Goal: Task Accomplishment & Management: Complete application form

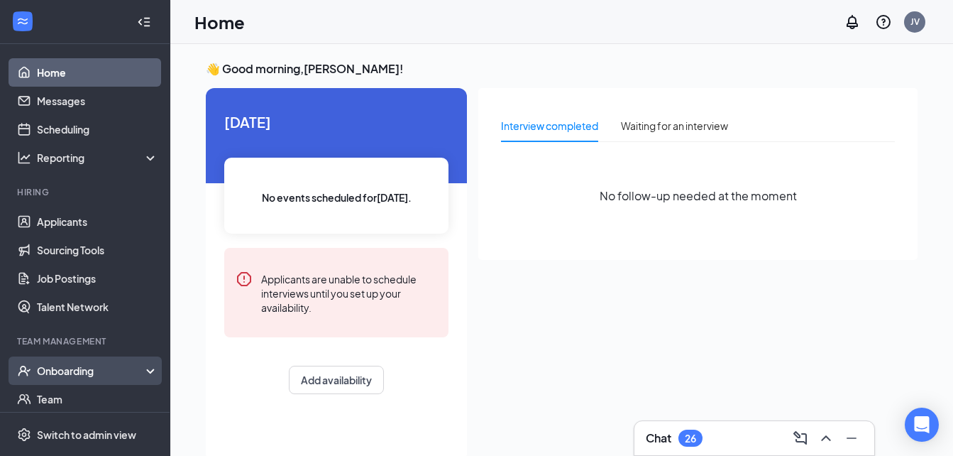
click at [148, 372] on icon at bounding box center [153, 372] width 11 height 0
click at [98, 395] on link "Overview" at bounding box center [97, 399] width 121 height 28
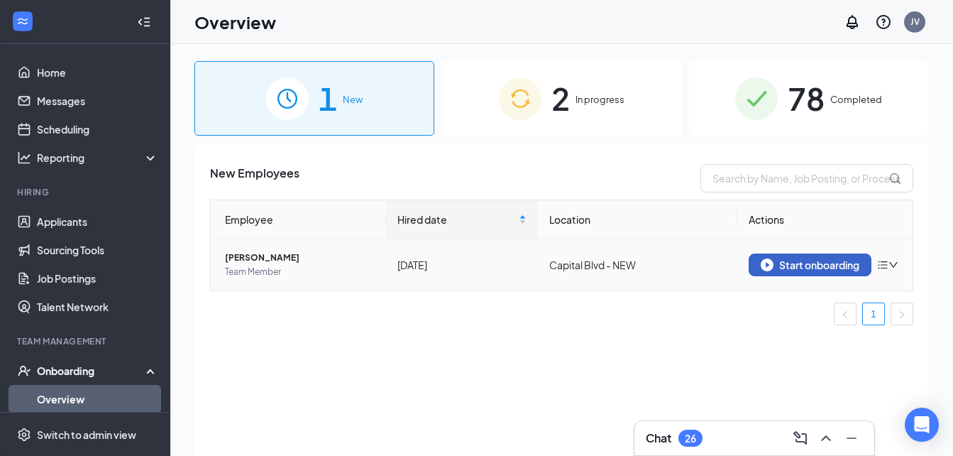
click at [794, 266] on div "Start onboarding" at bounding box center [810, 264] width 99 height 13
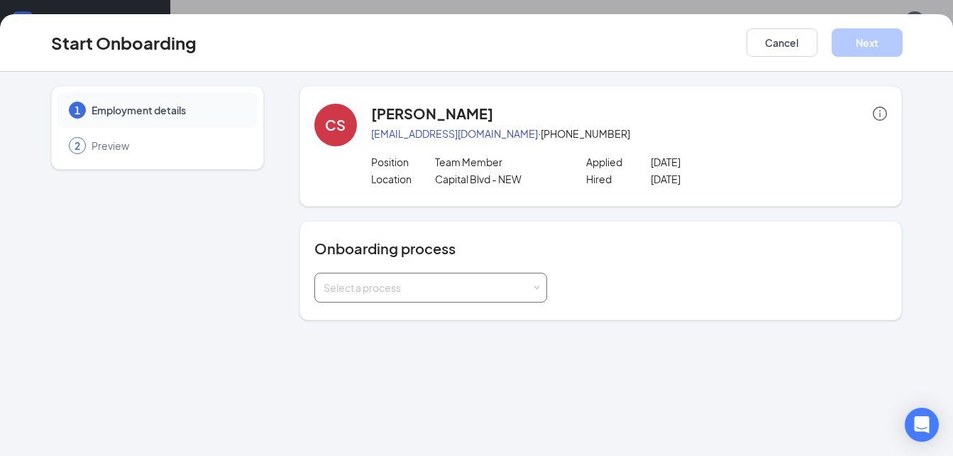
click at [533, 286] on span at bounding box center [536, 288] width 6 height 6
click at [392, 322] on span "General Onboarding Process" at bounding box center [387, 317] width 136 height 13
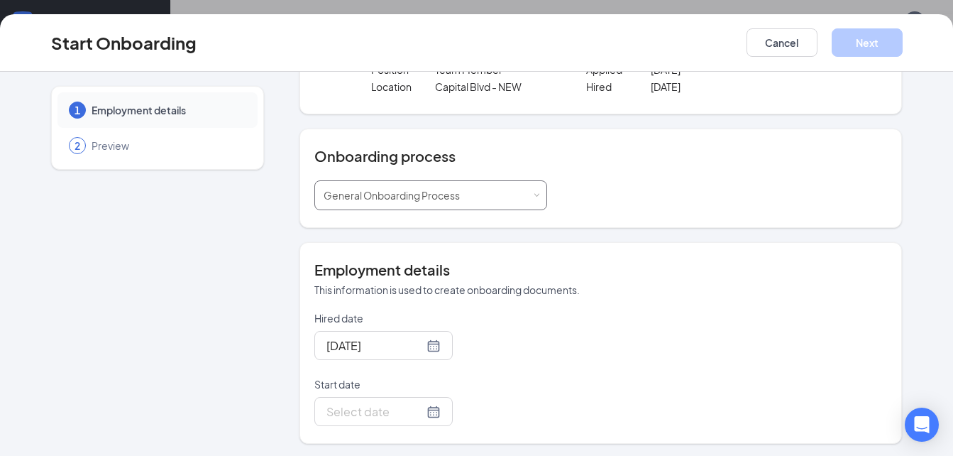
scroll to position [94, 0]
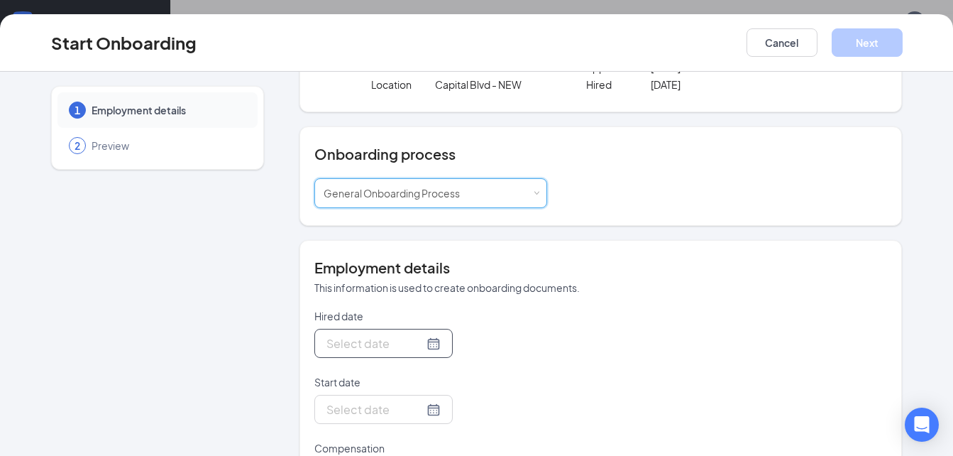
click at [414, 343] on div at bounding box center [384, 343] width 114 height 18
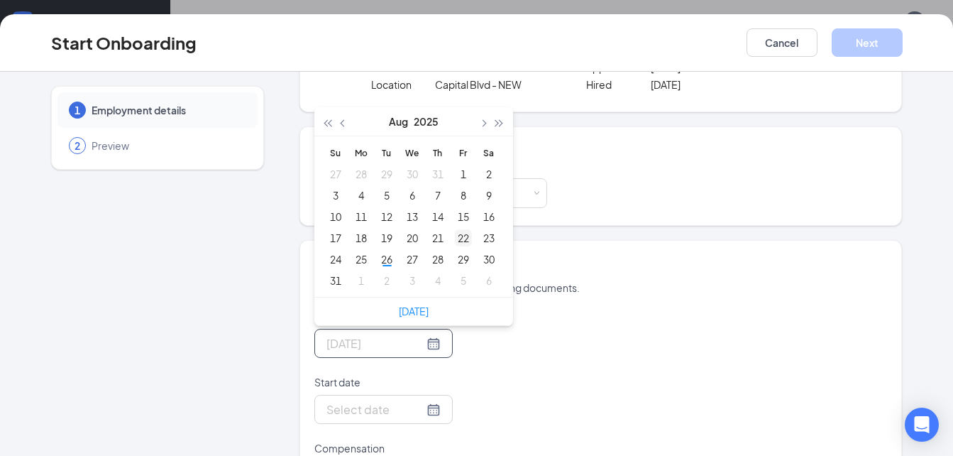
type input "[DATE]"
click at [457, 238] on div "22" at bounding box center [463, 237] width 17 height 17
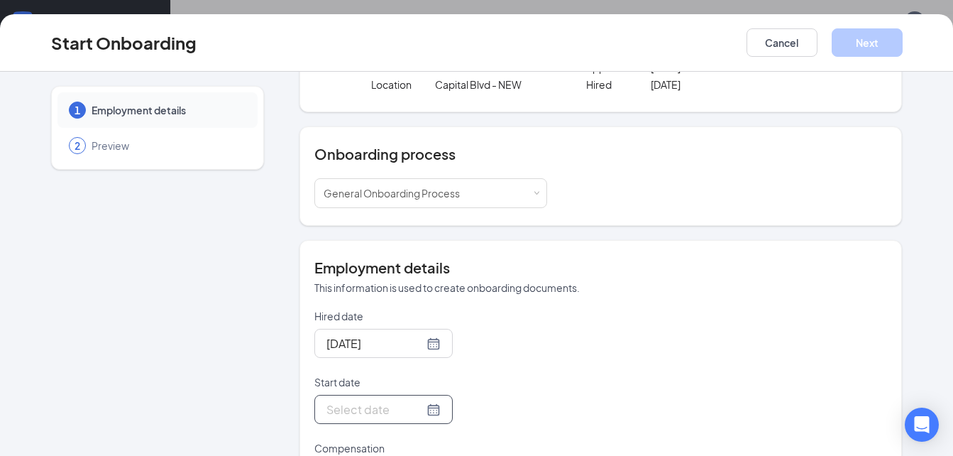
click at [417, 407] on div at bounding box center [384, 409] width 114 height 18
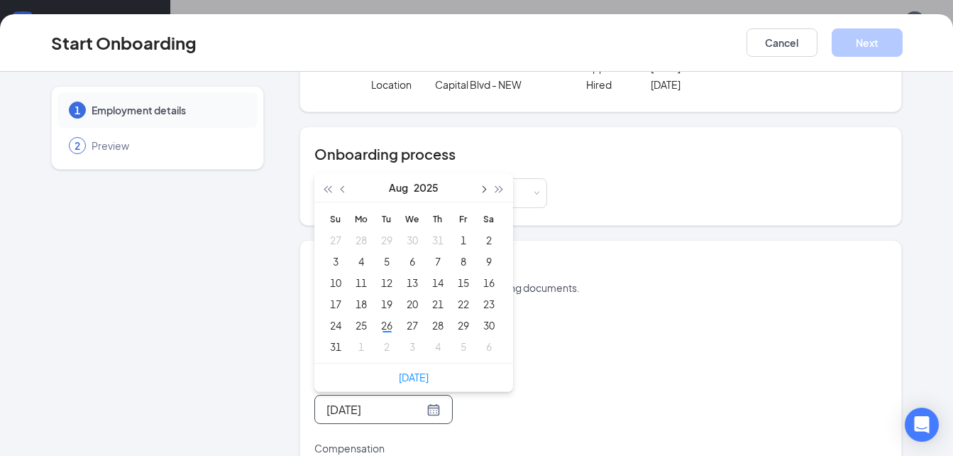
type input "[DATE]"
click at [481, 186] on button "button" at bounding box center [484, 187] width 16 height 28
type input "[DATE]"
click at [461, 260] on div "12" at bounding box center [463, 261] width 17 height 17
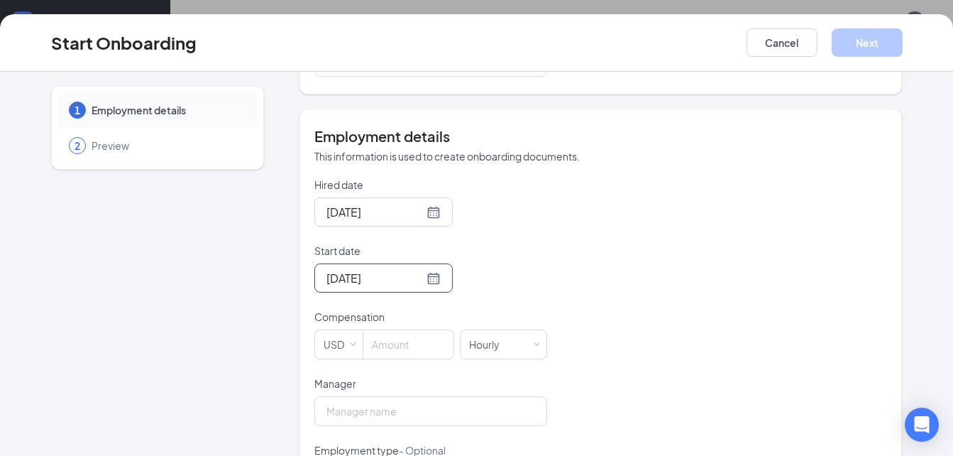
scroll to position [236, 0]
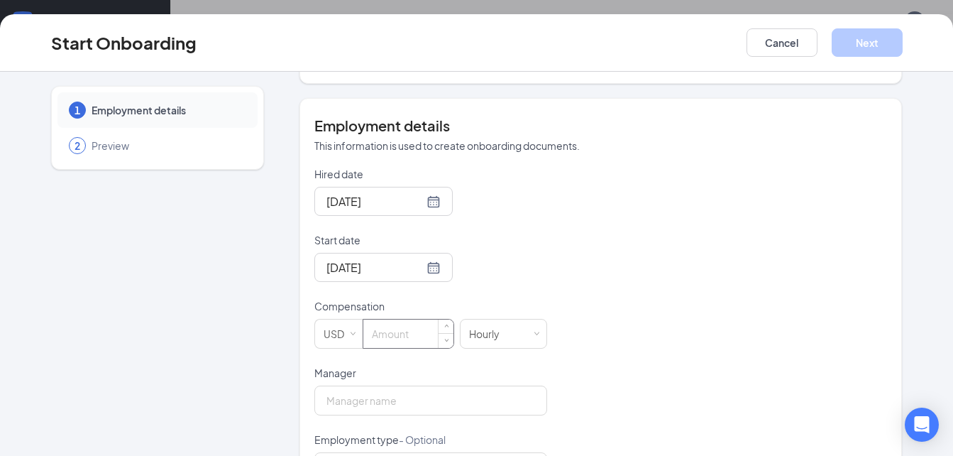
click at [418, 329] on input at bounding box center [408, 333] width 90 height 28
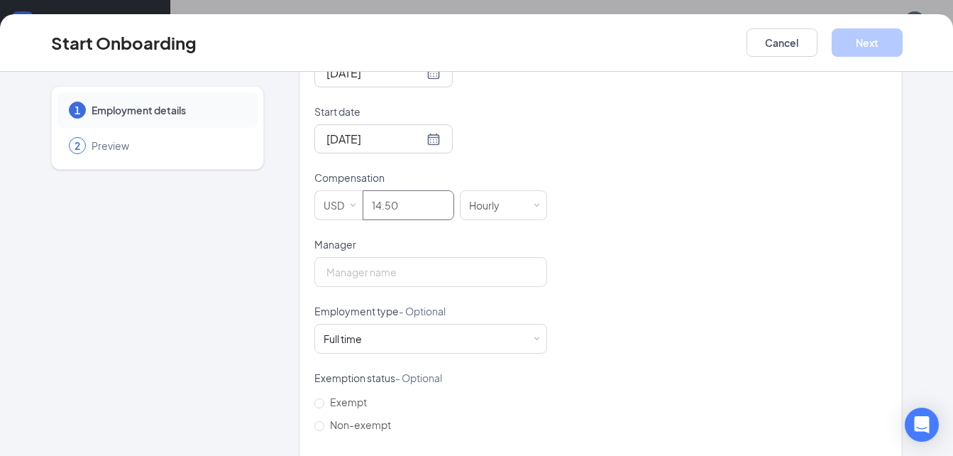
scroll to position [378, 0]
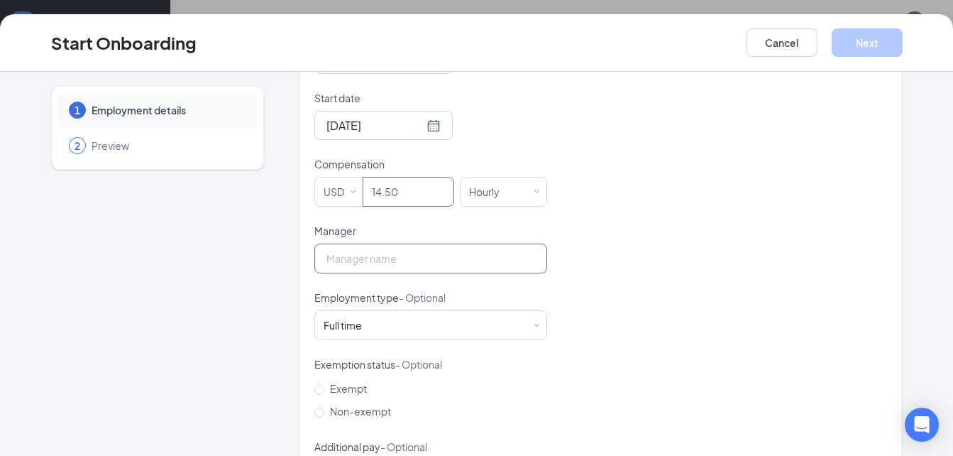
type input "14.5"
click at [503, 265] on input "Manager" at bounding box center [430, 258] width 233 height 30
type input "[PERSON_NAME]"
click at [530, 319] on div "Full time Works 30+ hours per week and is reasonably expected to work" at bounding box center [431, 325] width 214 height 28
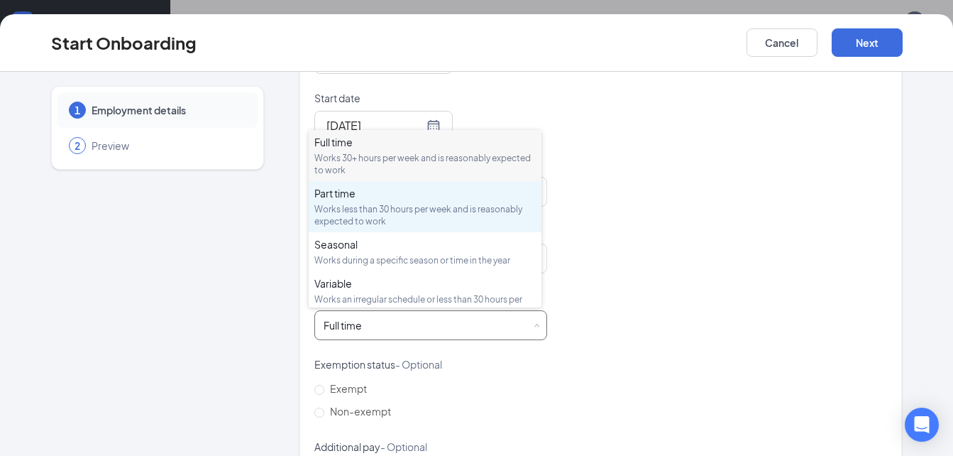
click at [371, 202] on div "Part time Works less than 30 hours per week and is reasonably expected to work" at bounding box center [424, 206] width 221 height 41
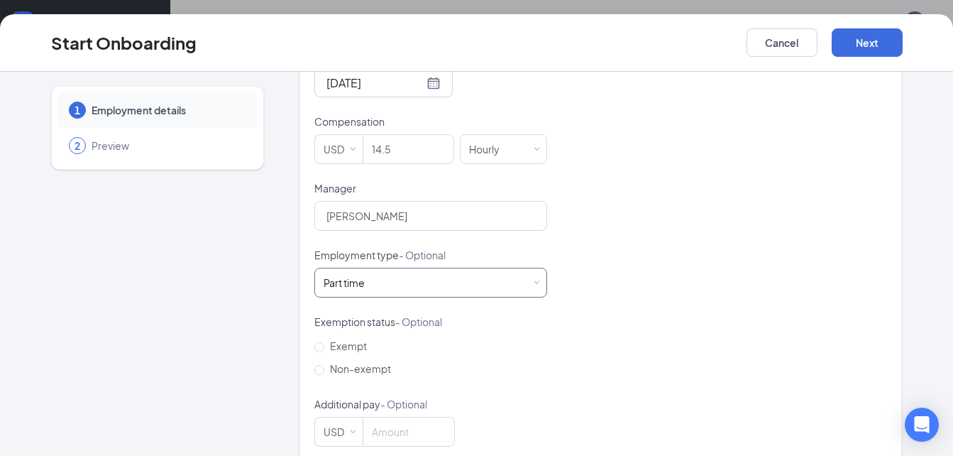
scroll to position [444, 0]
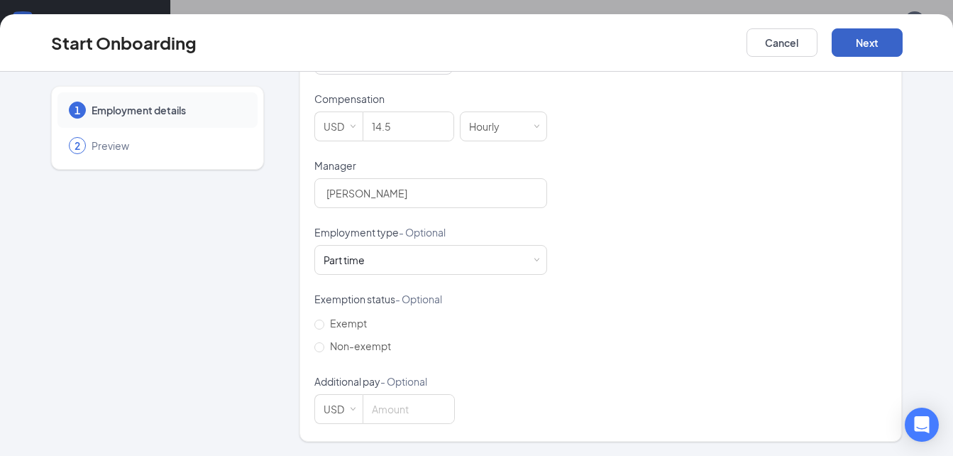
click at [864, 36] on button "Next" at bounding box center [867, 42] width 71 height 28
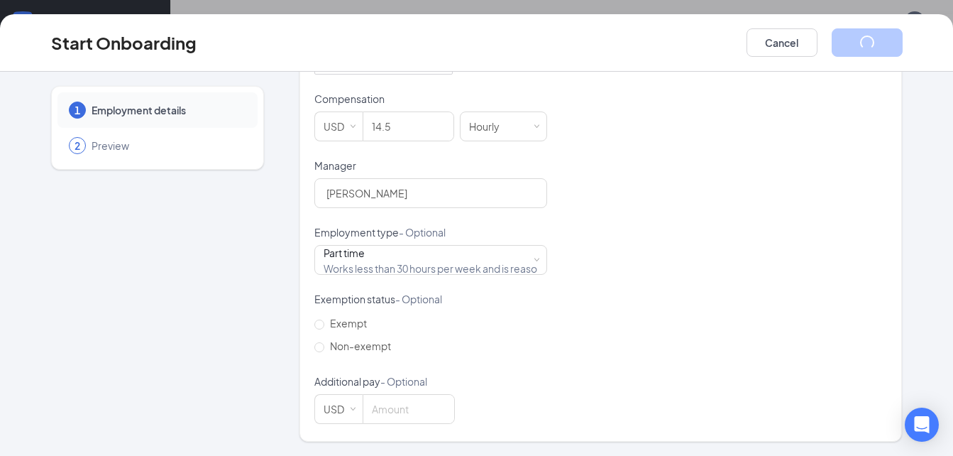
scroll to position [31, 0]
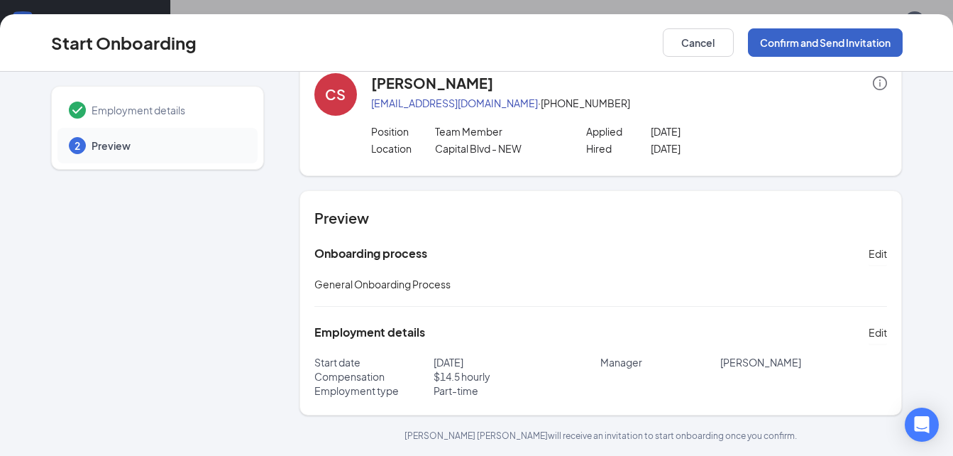
click at [845, 44] on button "Confirm and Send Invitation" at bounding box center [825, 42] width 155 height 28
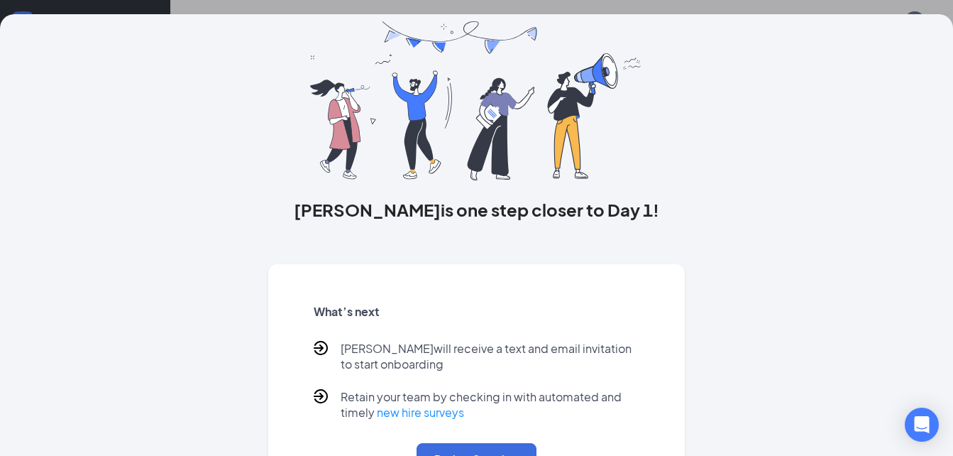
scroll to position [108, 0]
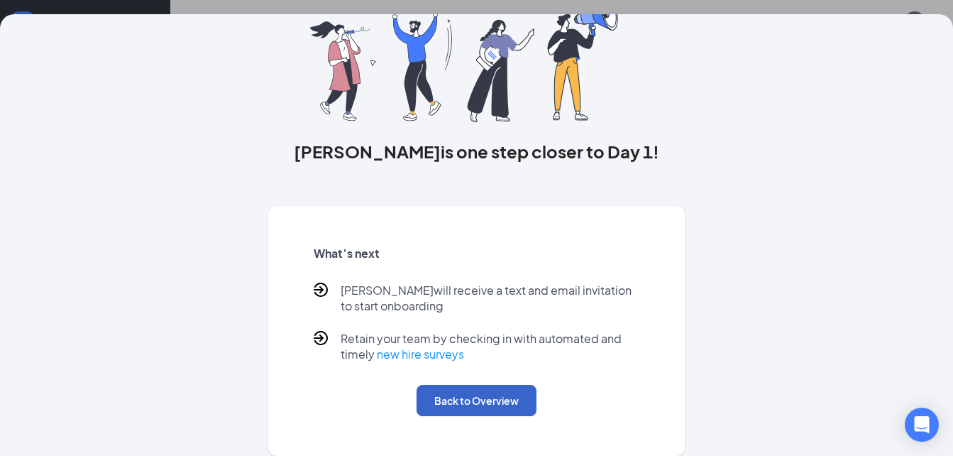
click at [493, 395] on button "Back to Overview" at bounding box center [477, 400] width 120 height 31
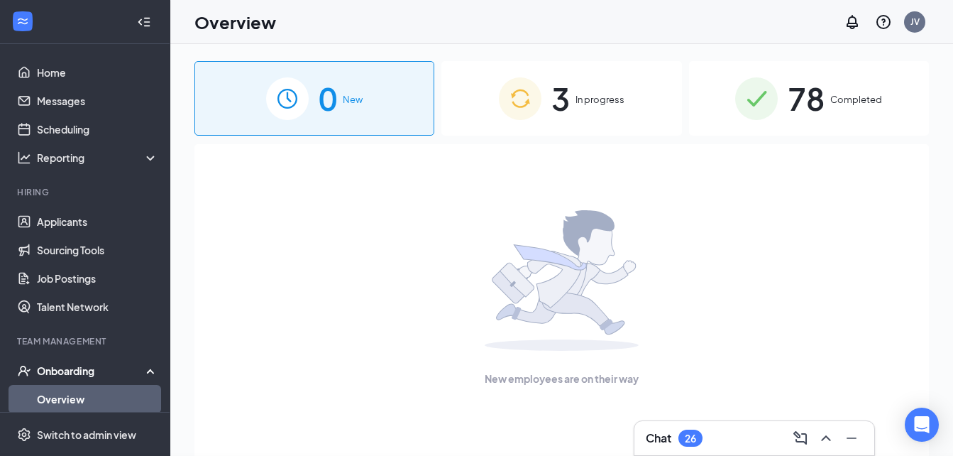
scroll to position [0, 0]
click at [586, 102] on span "In progress" at bounding box center [600, 99] width 49 height 14
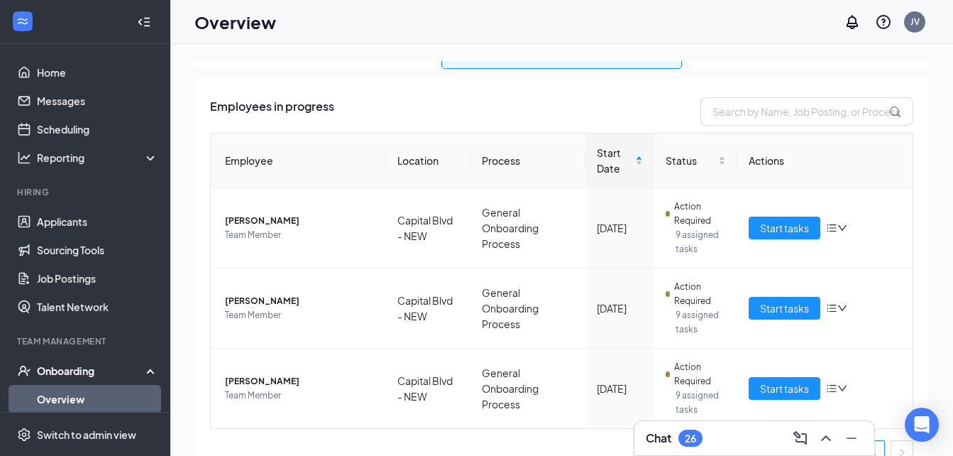
scroll to position [89, 0]
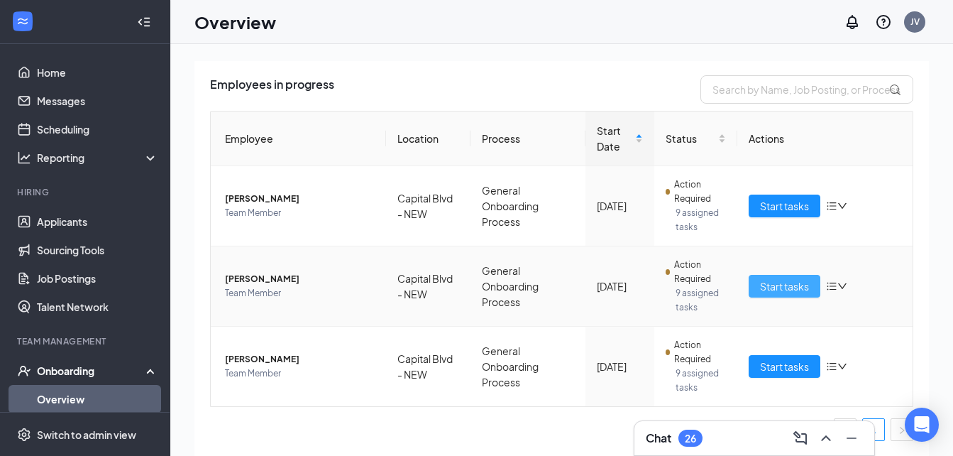
click at [774, 278] on button "Start tasks" at bounding box center [785, 286] width 72 height 23
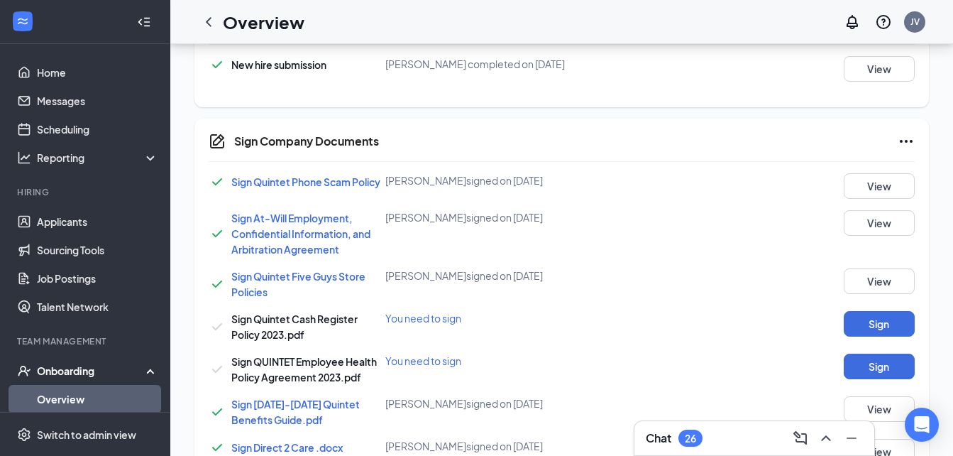
scroll to position [852, 0]
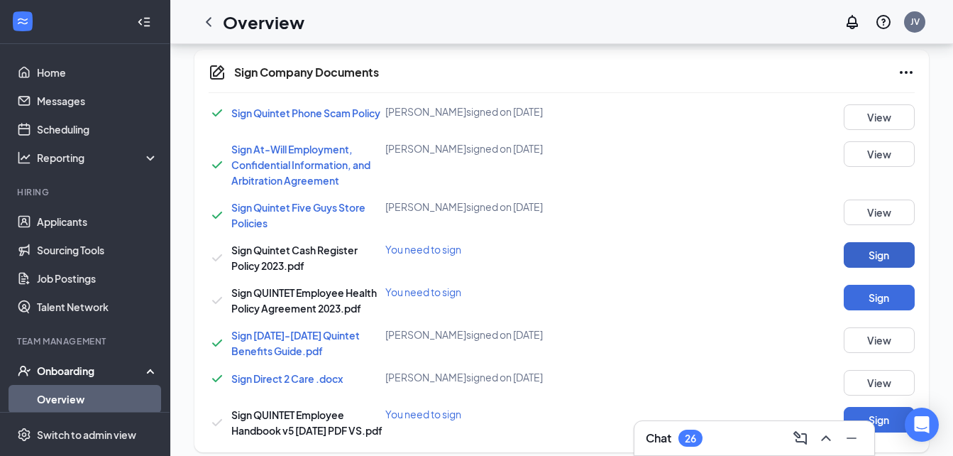
click at [879, 253] on button "Sign" at bounding box center [879, 255] width 71 height 26
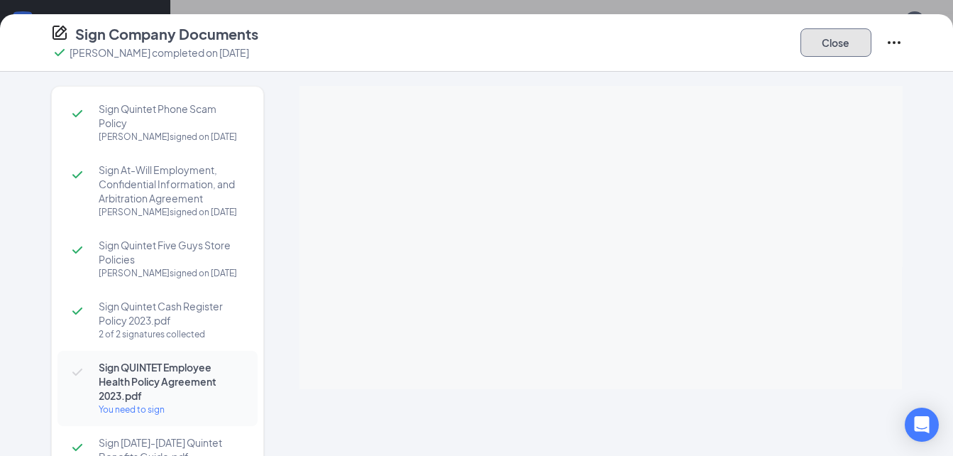
click at [845, 41] on button "Close" at bounding box center [836, 42] width 71 height 28
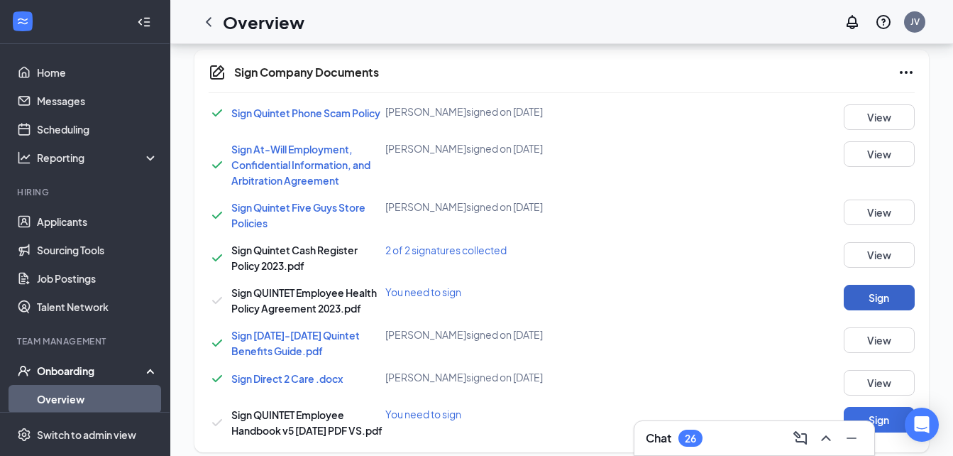
click at [874, 298] on button "Sign" at bounding box center [879, 298] width 71 height 26
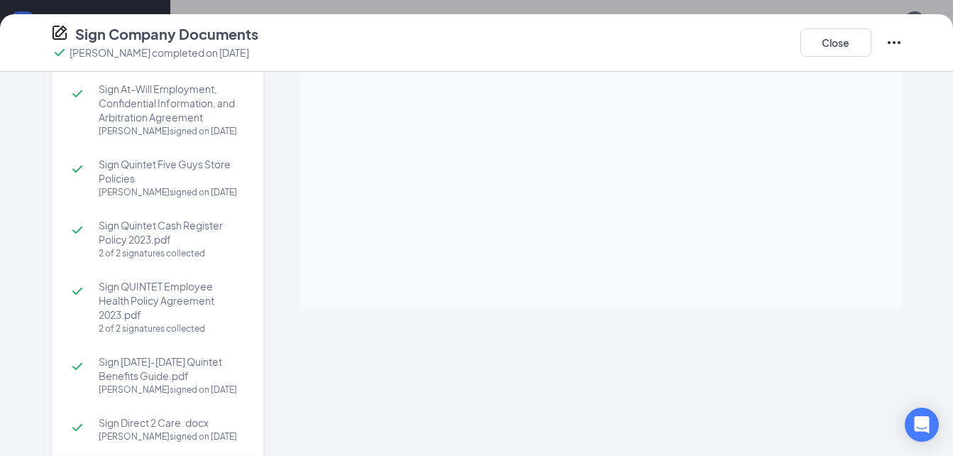
scroll to position [94, 0]
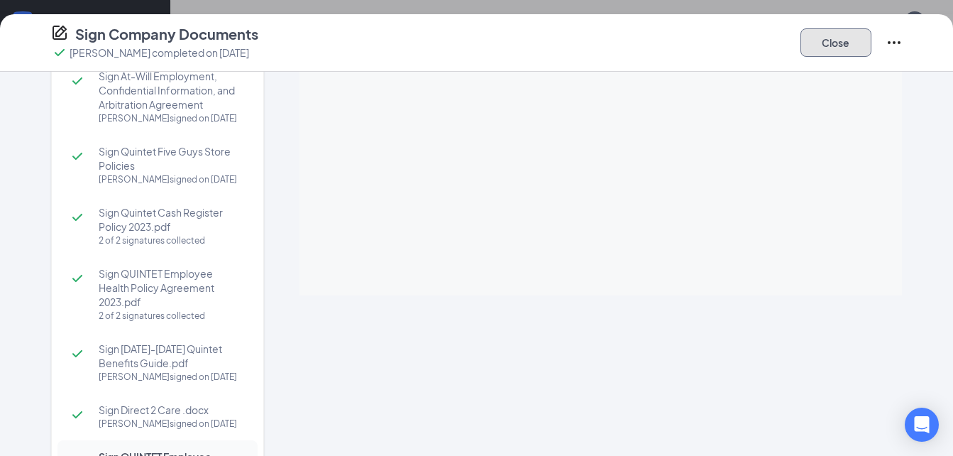
click at [832, 46] on button "Close" at bounding box center [836, 42] width 71 height 28
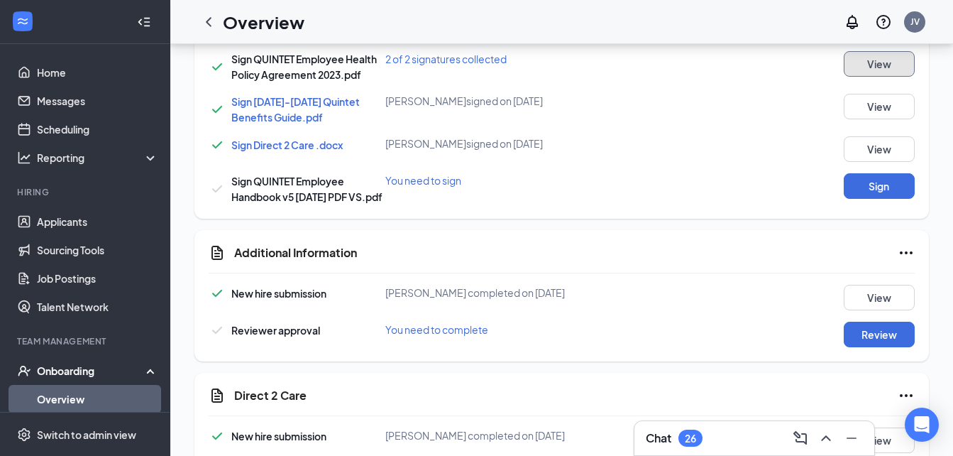
scroll to position [1081, 0]
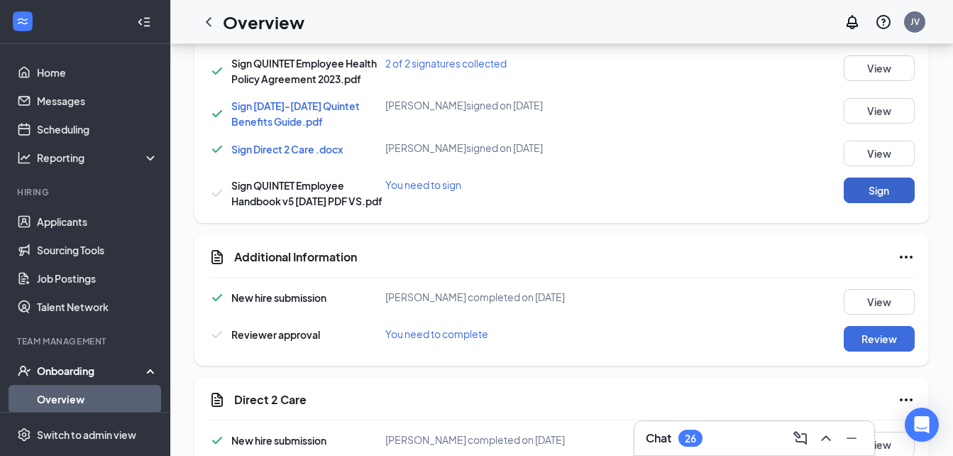
click at [859, 188] on button "Sign" at bounding box center [879, 190] width 71 height 26
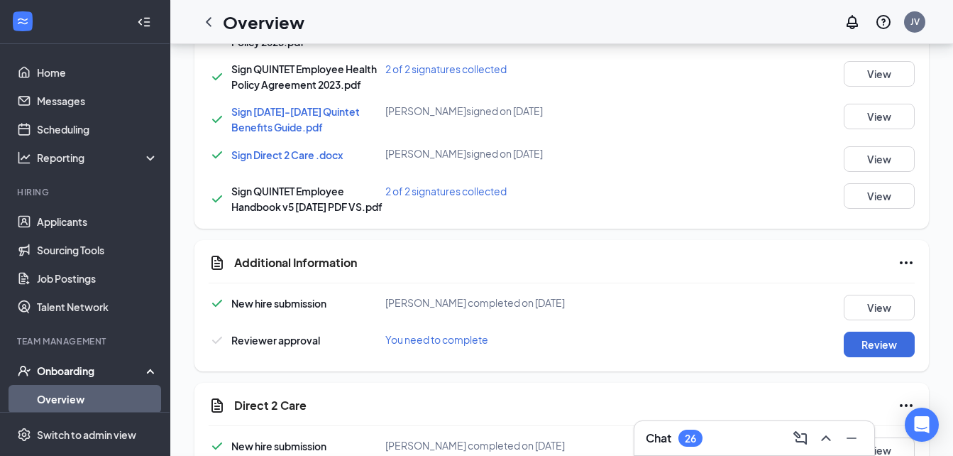
scroll to position [1087, 0]
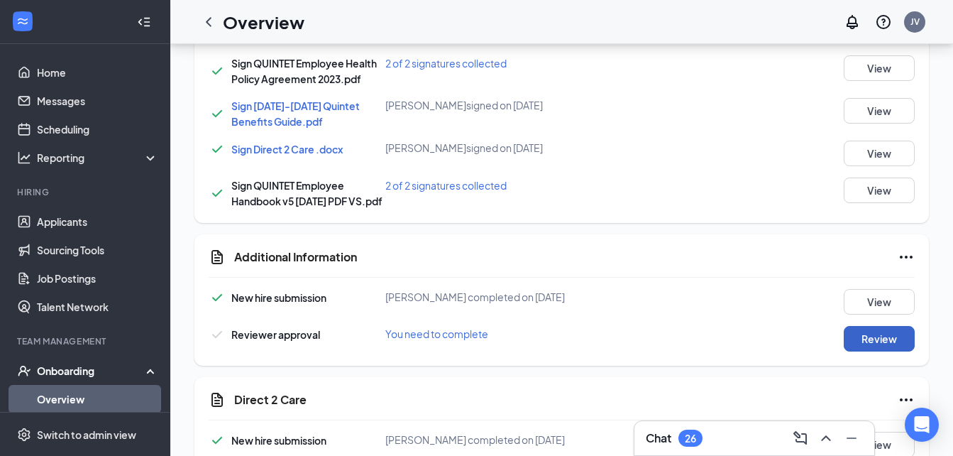
click at [875, 345] on button "Review" at bounding box center [879, 339] width 71 height 26
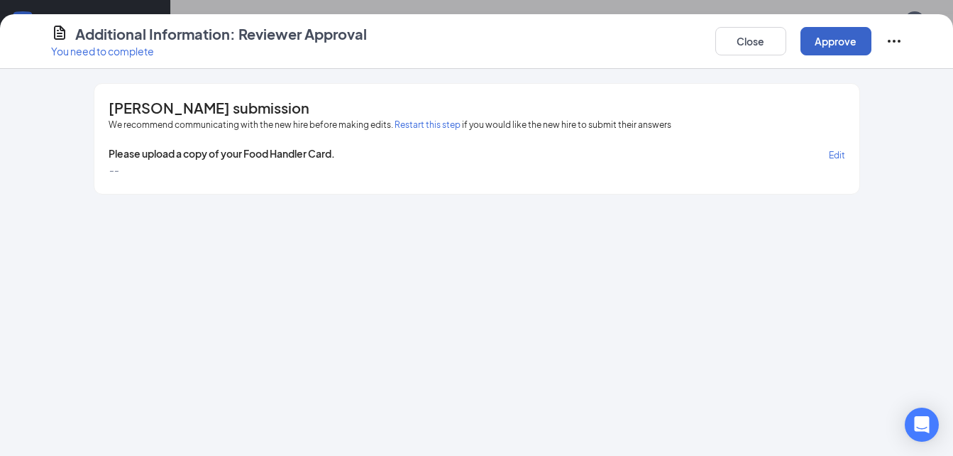
click at [838, 37] on button "Approve" at bounding box center [836, 41] width 71 height 28
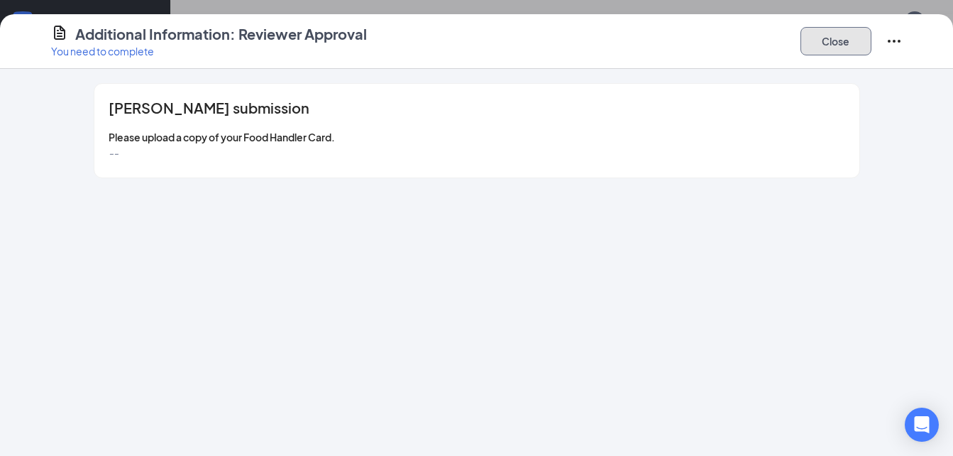
click at [849, 40] on button "Close" at bounding box center [836, 41] width 71 height 28
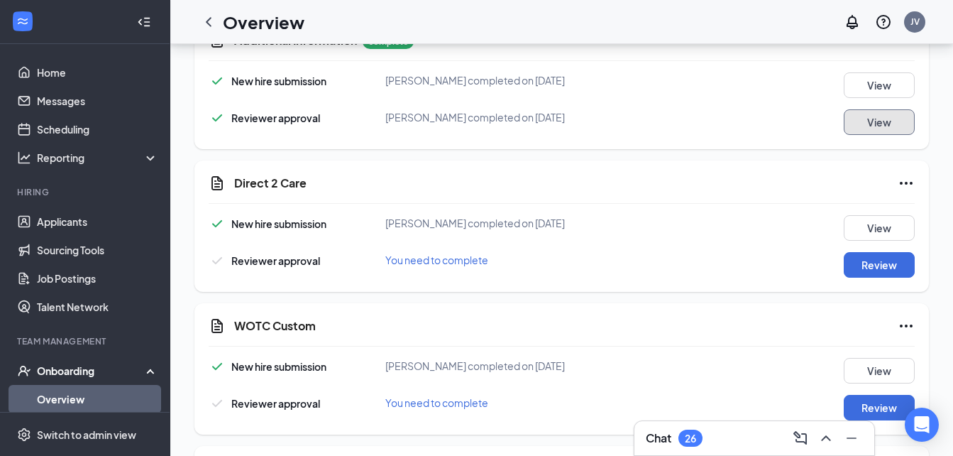
scroll to position [1389, 0]
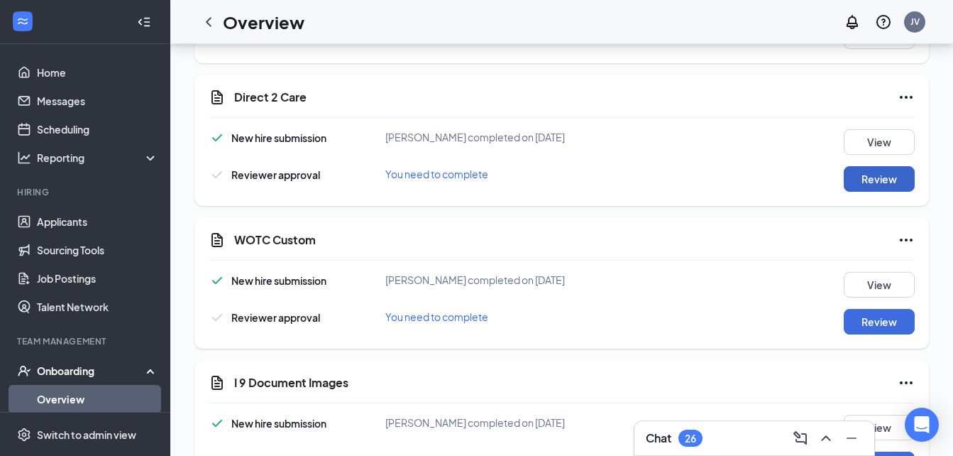
click at [883, 177] on button "Review" at bounding box center [879, 179] width 71 height 26
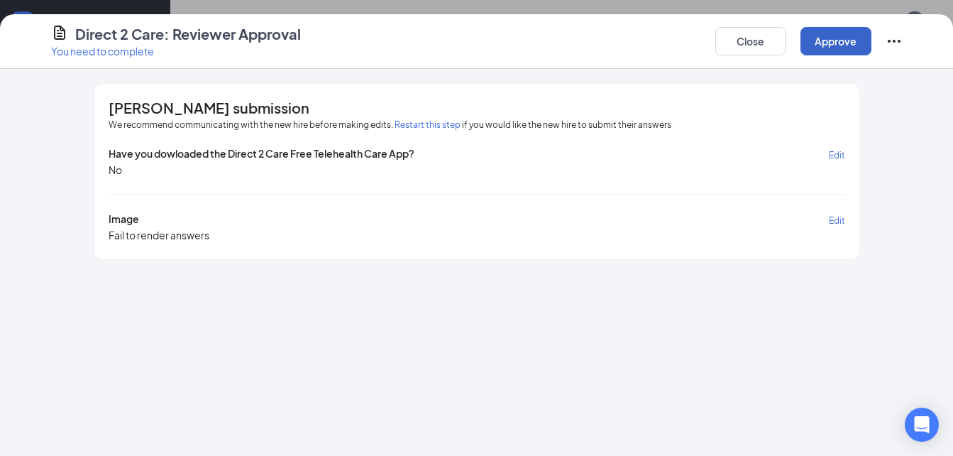
click at [845, 43] on button "Approve" at bounding box center [836, 41] width 71 height 28
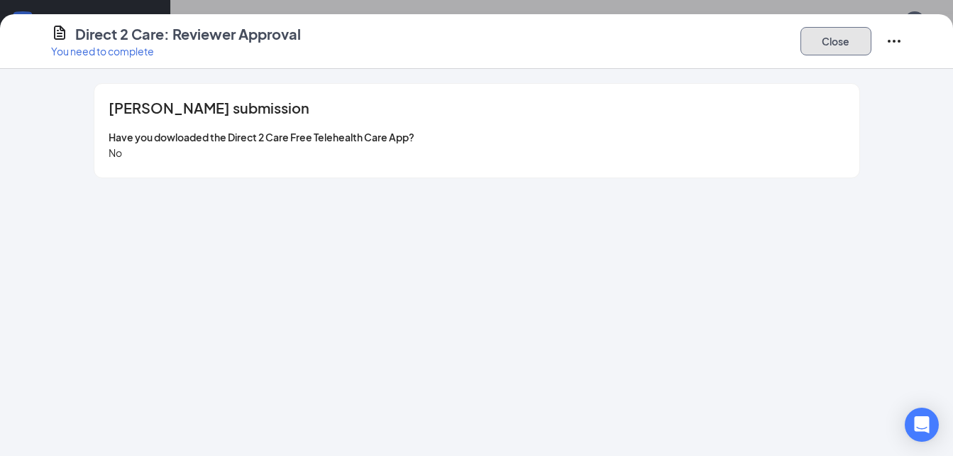
click at [833, 41] on button "Close" at bounding box center [836, 41] width 71 height 28
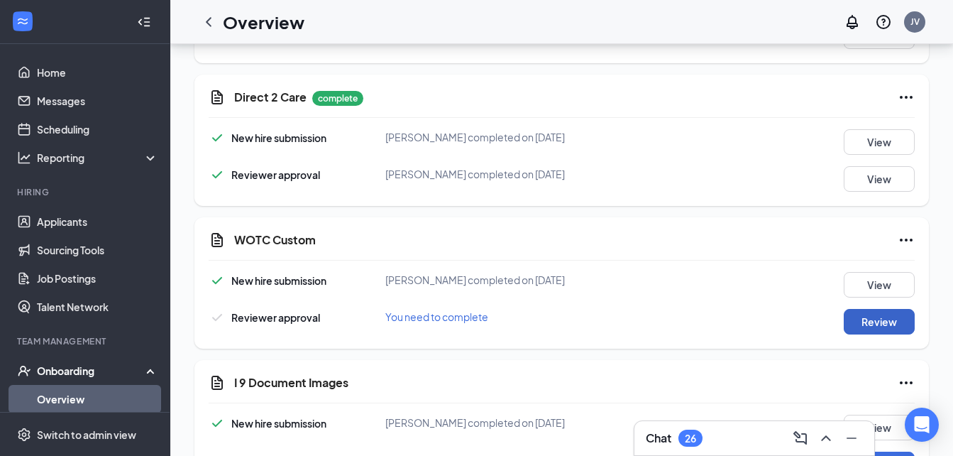
click at [877, 316] on button "Review" at bounding box center [879, 322] width 71 height 26
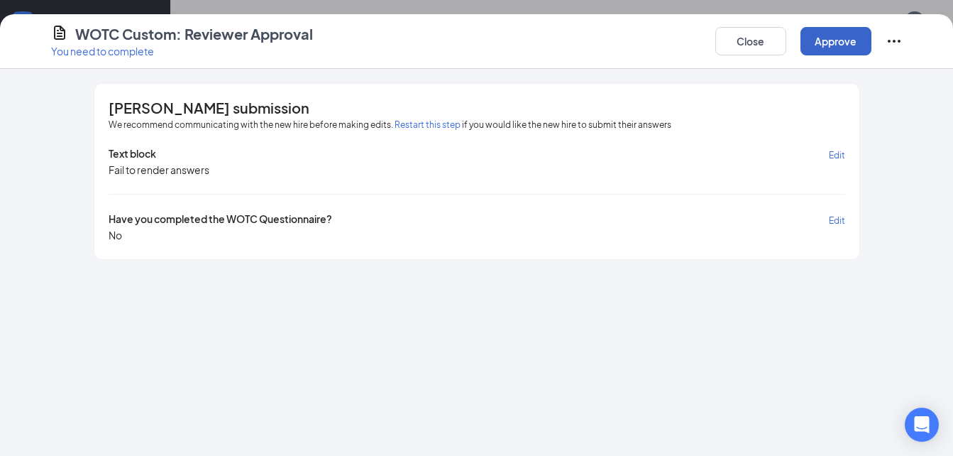
click at [835, 35] on button "Approve" at bounding box center [836, 41] width 71 height 28
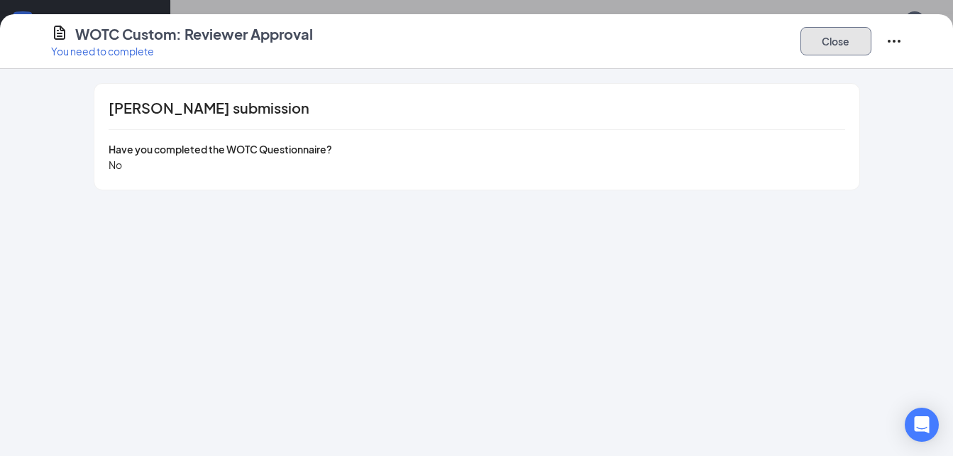
click at [844, 35] on button "Close" at bounding box center [836, 41] width 71 height 28
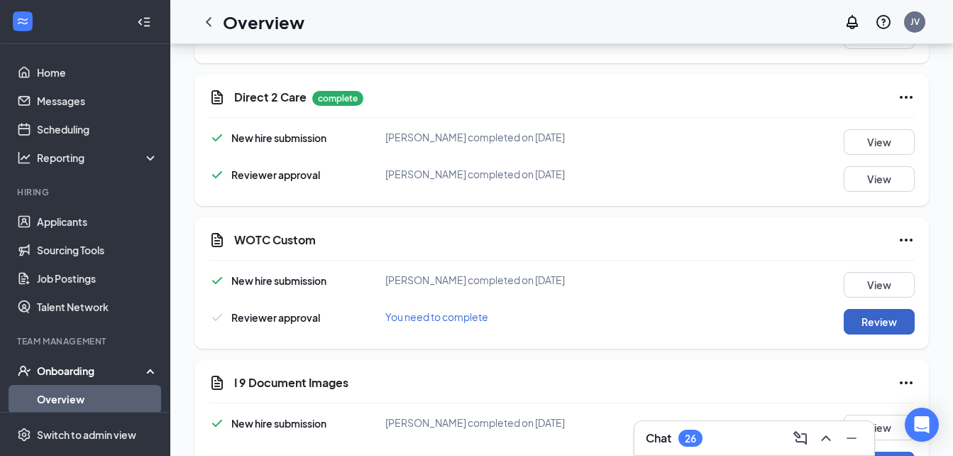
scroll to position [1442, 0]
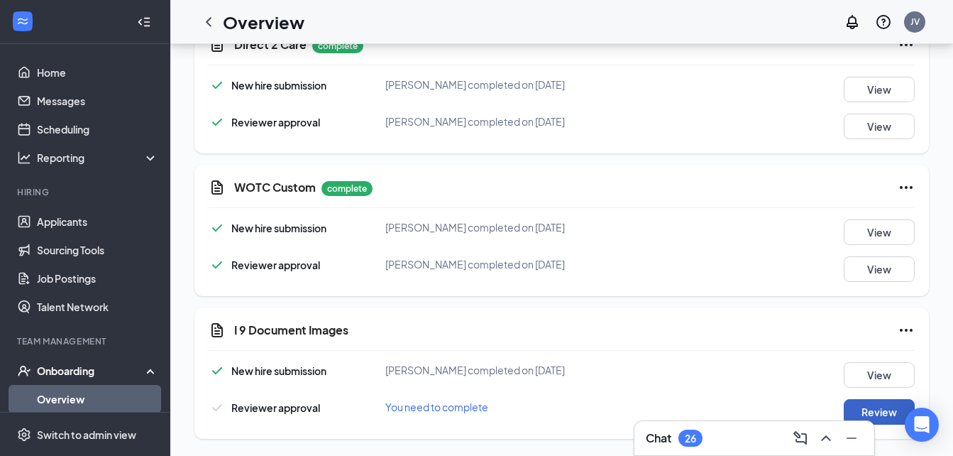
click at [875, 408] on button "Review" at bounding box center [879, 412] width 71 height 26
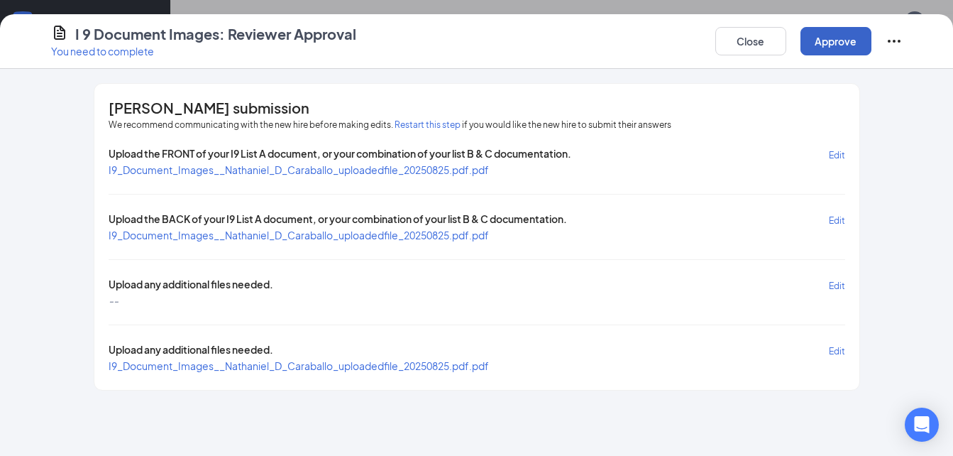
click at [828, 33] on button "Approve" at bounding box center [836, 41] width 71 height 28
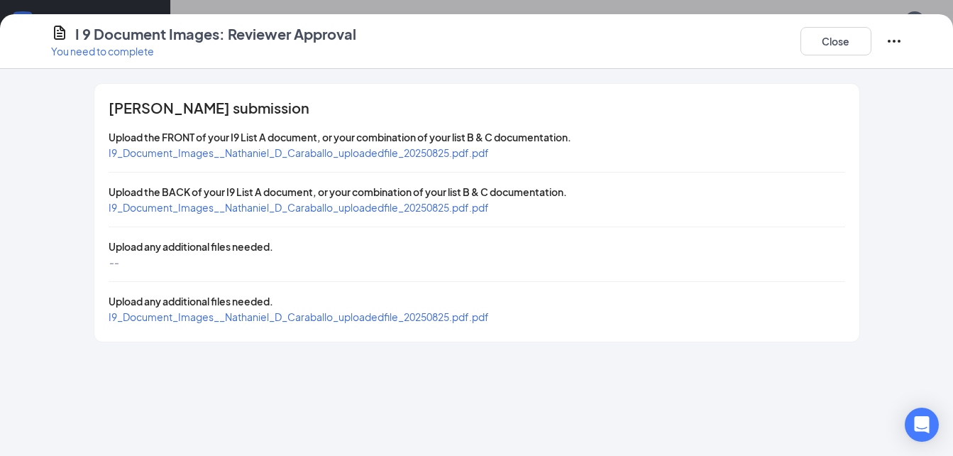
click at [398, 157] on span "I9_Document_Images__Nathaniel_D_Caraballo_uploadedfile_20250825.pdf.pdf" at bounding box center [299, 152] width 380 height 13
click at [298, 210] on span "I9_Document_Images__Nathaniel_D_Caraballo_uploadedfile_20250825.pdf.pdf" at bounding box center [299, 207] width 380 height 13
click at [319, 312] on span "I9_Document_Images__Nathaniel_D_Caraballo_uploadedfile_20250825.pdf.pdf" at bounding box center [299, 316] width 380 height 13
click at [845, 43] on button "Close" at bounding box center [836, 41] width 71 height 28
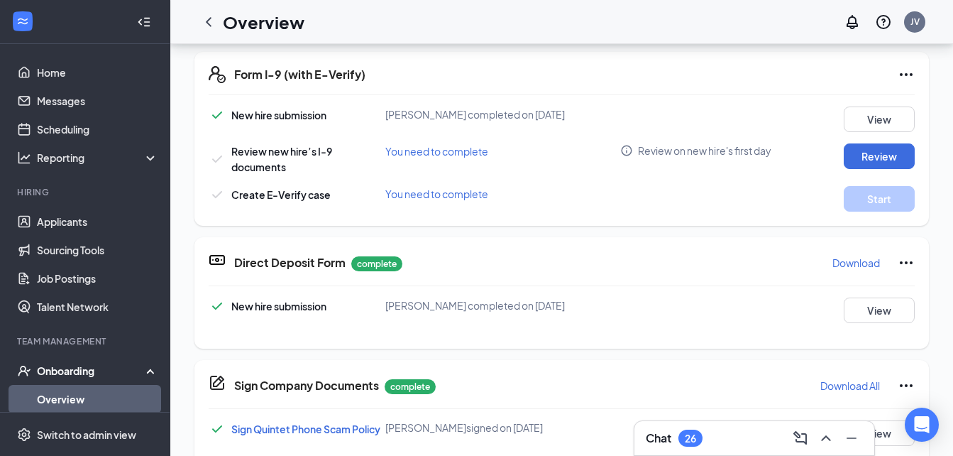
scroll to position [519, 0]
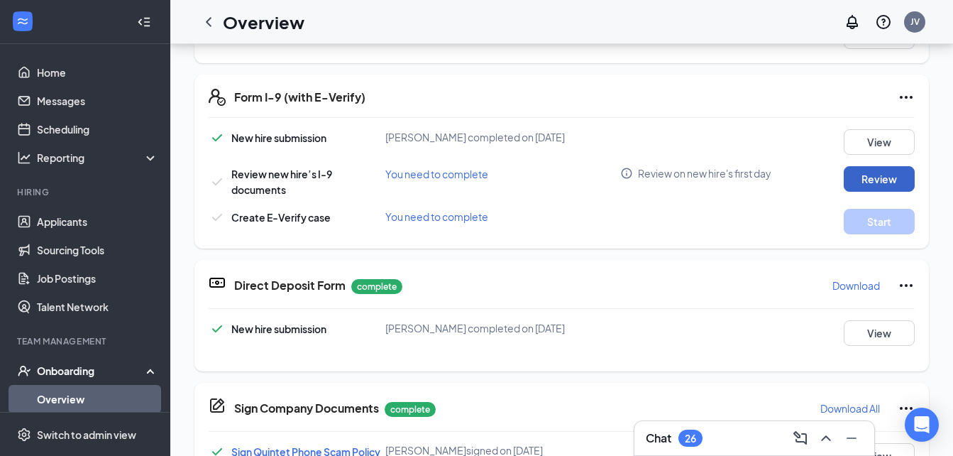
click at [887, 176] on button "Review" at bounding box center [879, 179] width 71 height 26
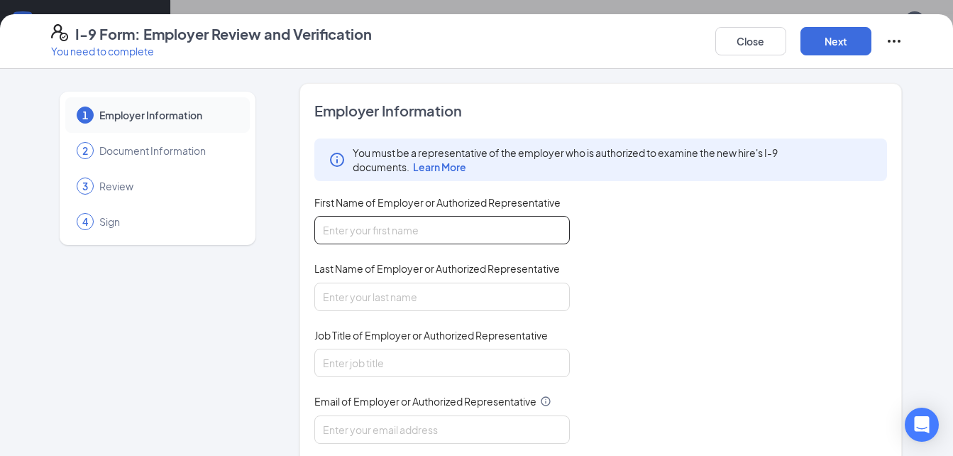
click at [411, 229] on input "First Name of Employer or Authorized Representative" at bounding box center [442, 230] width 256 height 28
type input "[PERSON_NAME]"
type input "4438197267"
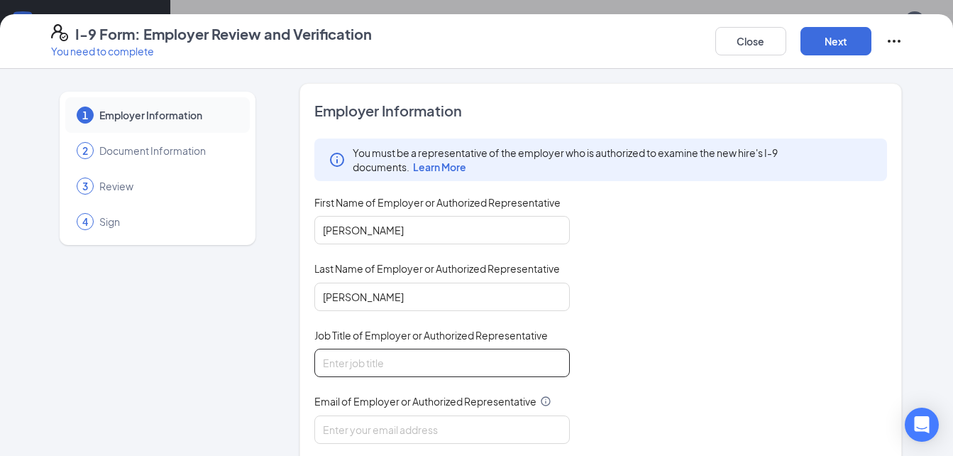
click at [405, 350] on input "Job Title of Employer or Authorized Representative" at bounding box center [442, 363] width 256 height 28
type input "general manager"
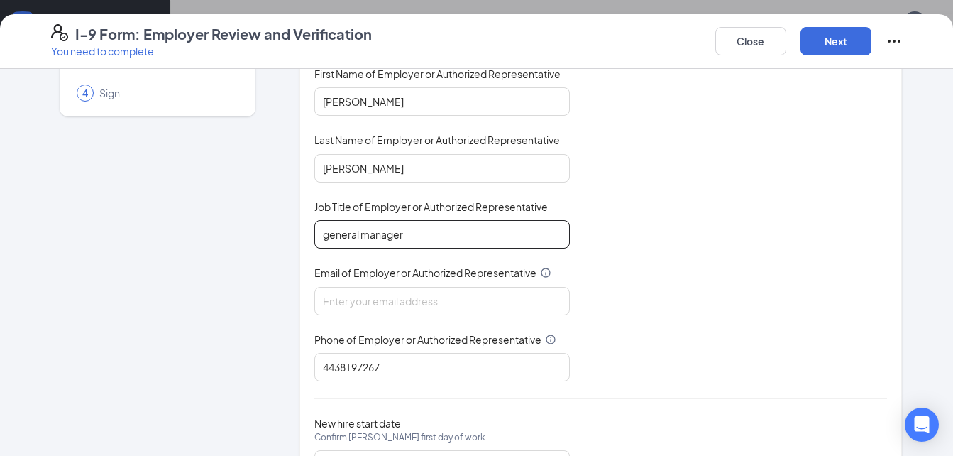
scroll to position [142, 0]
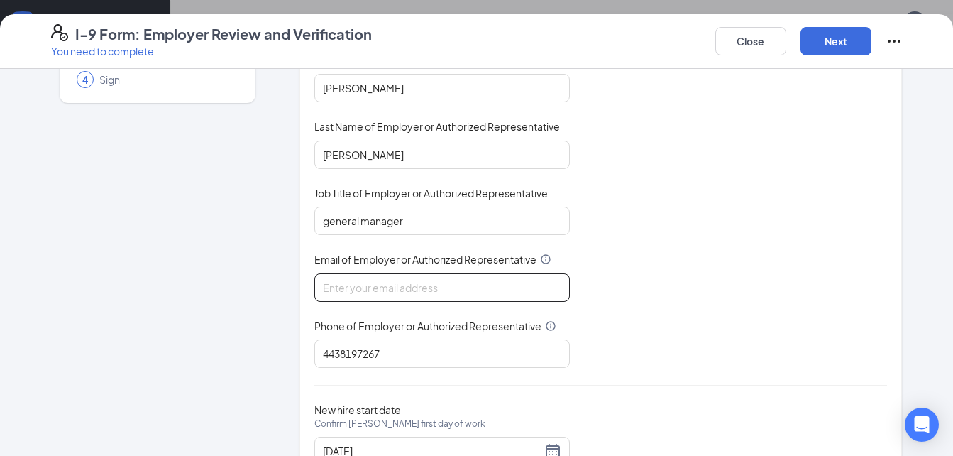
click at [429, 290] on input "Email of Employer or Authorized Representative" at bounding box center [442, 287] width 256 height 28
type input "[PERSON_NAME][EMAIL_ADDRESS][PERSON_NAME][DOMAIN_NAME]"
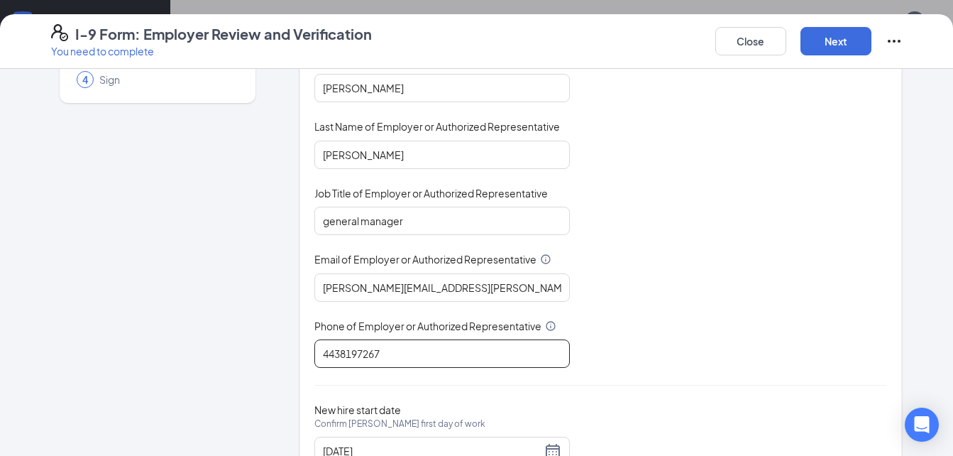
drag, startPoint x: 407, startPoint y: 354, endPoint x: 303, endPoint y: 349, distance: 103.8
click at [303, 349] on div "Employer Information You must be a representative of the employer who is author…" at bounding box center [601, 220] width 603 height 559
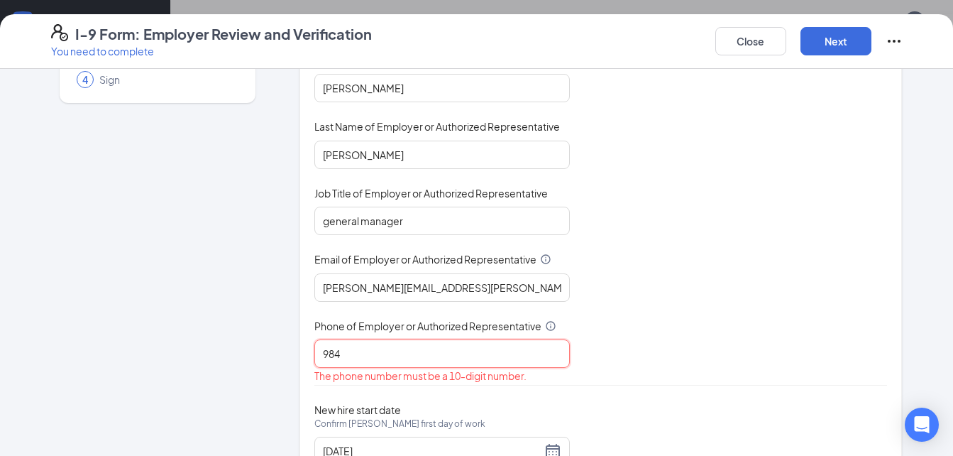
type input "9842127604"
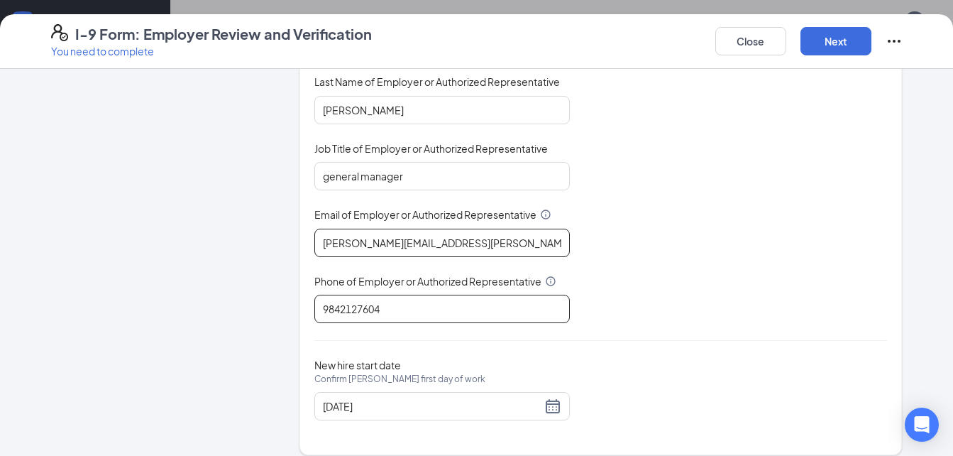
scroll to position [200, 0]
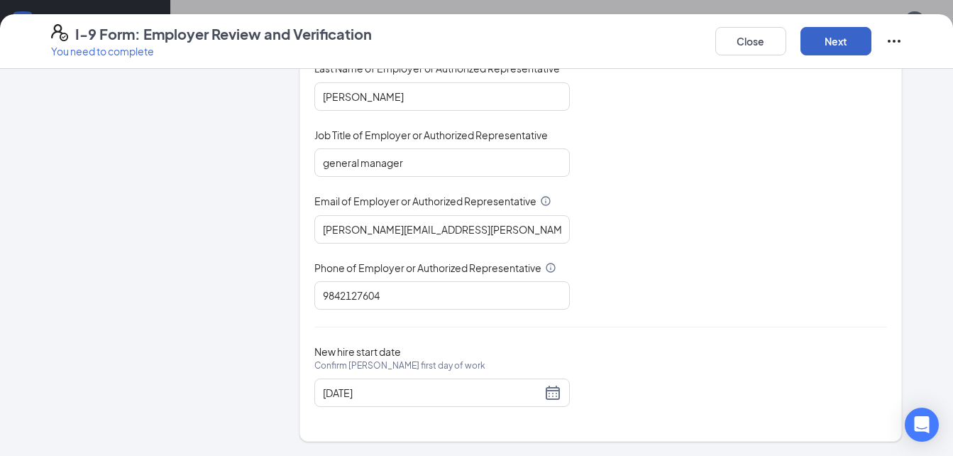
click at [831, 34] on button "Next" at bounding box center [836, 41] width 71 height 28
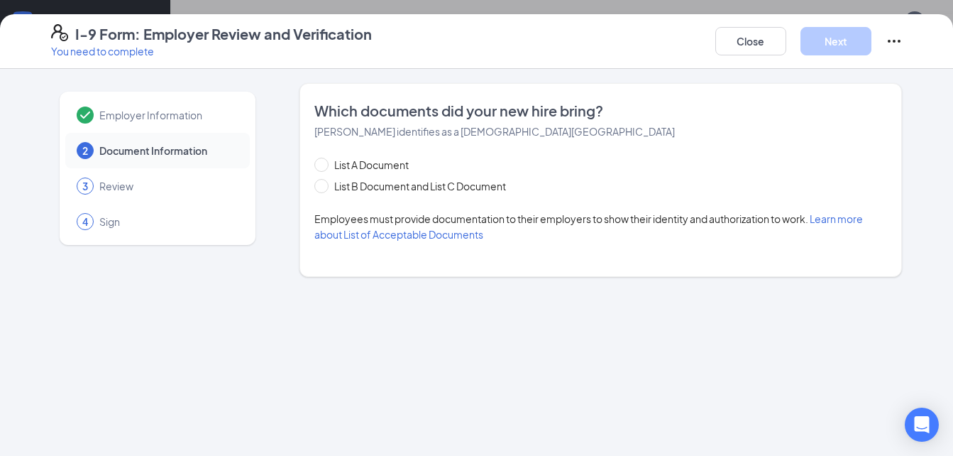
scroll to position [0, 0]
click at [328, 187] on span at bounding box center [321, 186] width 14 height 14
click at [324, 187] on input "List B Document and List C Document" at bounding box center [319, 184] width 10 height 10
radio input "true"
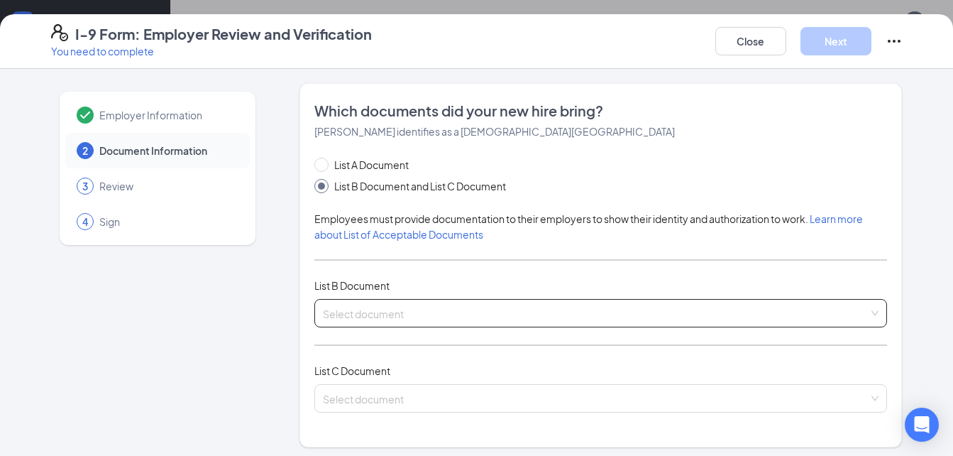
click at [516, 317] on input "search" at bounding box center [596, 310] width 547 height 21
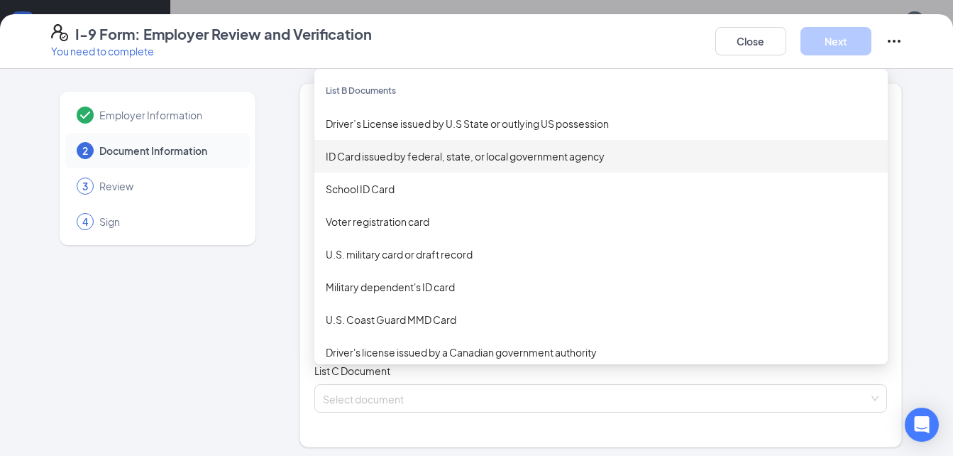
click at [511, 147] on div "ID Card issued by federal, state, or local government agency" at bounding box center [601, 156] width 574 height 33
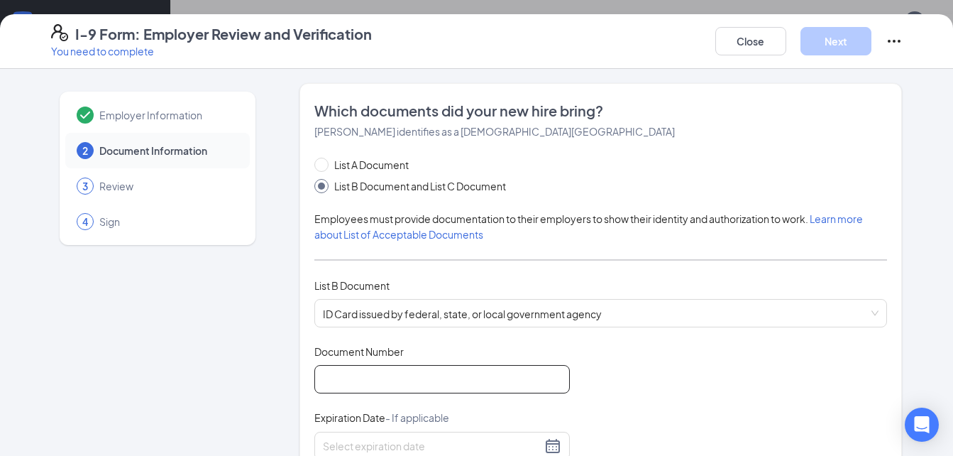
click at [447, 374] on input "Document Number" at bounding box center [442, 379] width 256 height 28
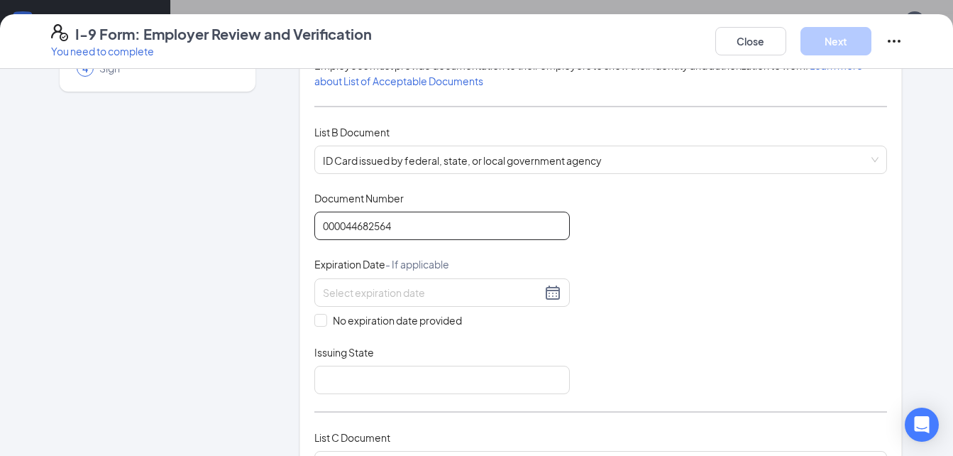
scroll to position [213, 0]
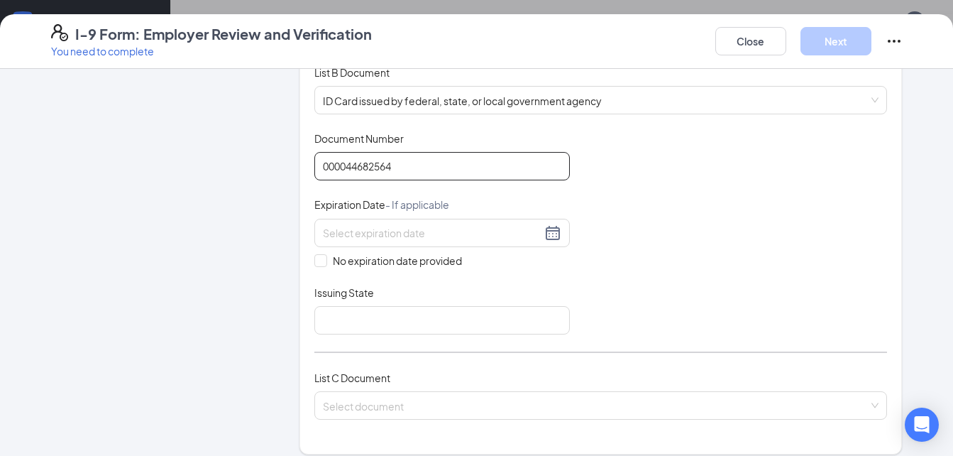
type input "000044682564"
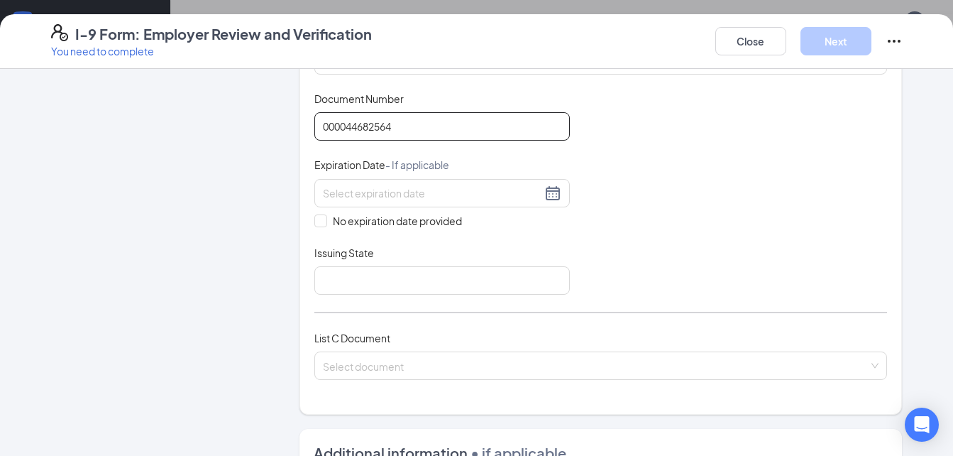
scroll to position [284, 0]
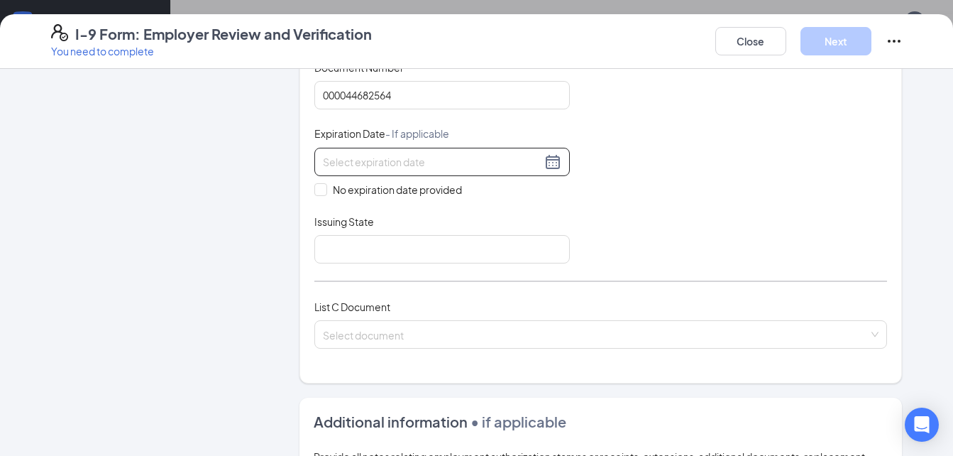
click at [546, 162] on div at bounding box center [442, 161] width 238 height 17
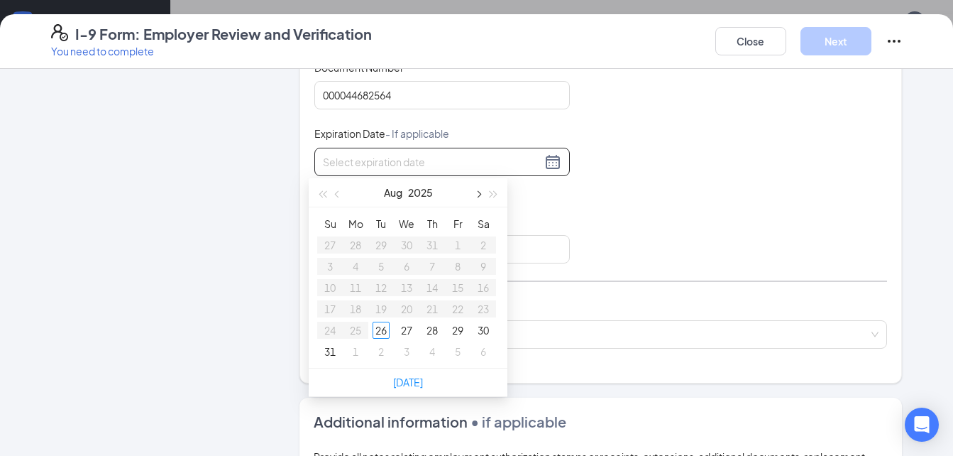
click at [479, 194] on span "button" at bounding box center [477, 194] width 7 height 7
click at [497, 197] on button "button" at bounding box center [494, 192] width 16 height 28
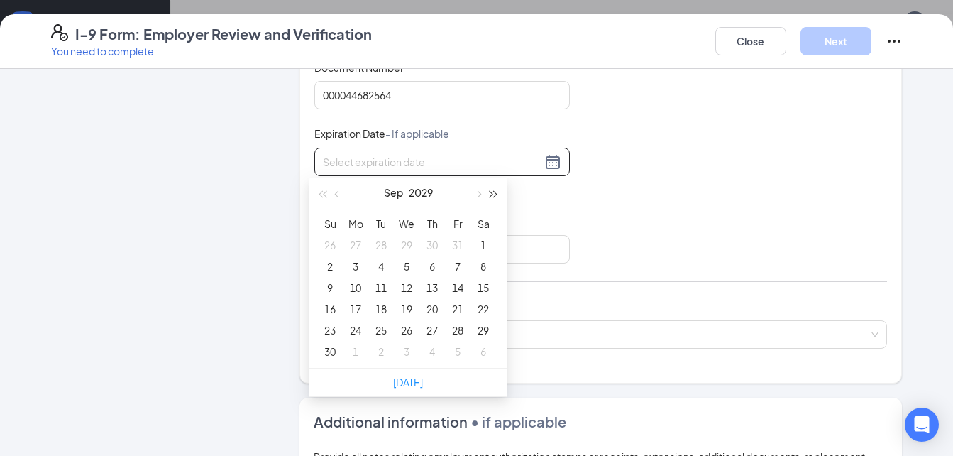
click at [492, 197] on button "button" at bounding box center [494, 192] width 16 height 28
type input "[DATE]"
click at [407, 328] on div "29" at bounding box center [406, 330] width 17 height 17
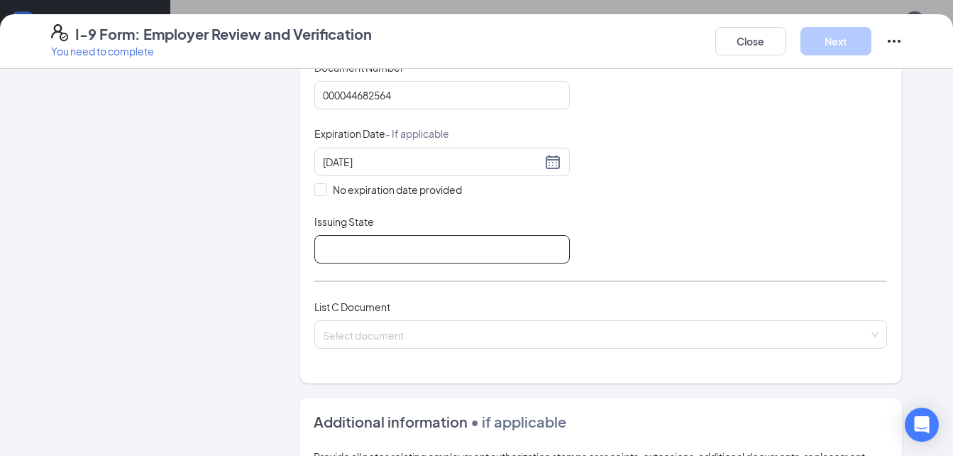
click at [357, 239] on input "Issuing State" at bounding box center [442, 249] width 256 height 28
type input "[US_STATE]"
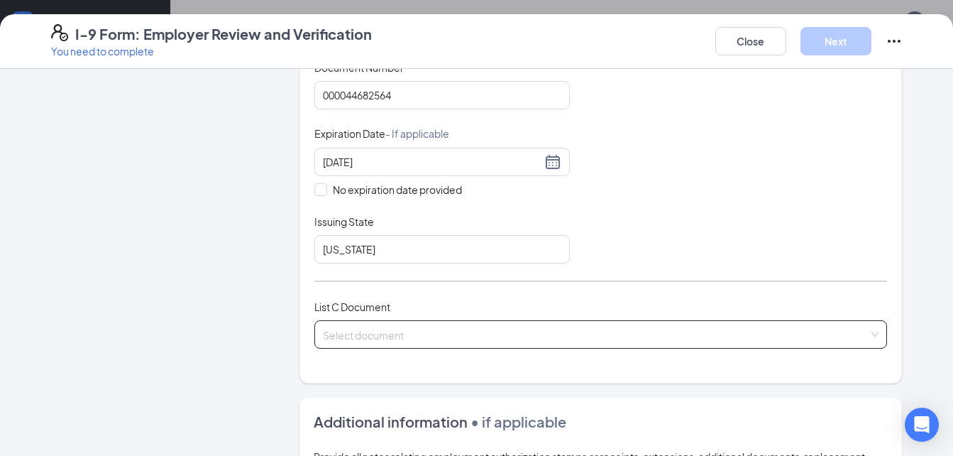
click at [527, 338] on input "search" at bounding box center [596, 331] width 547 height 21
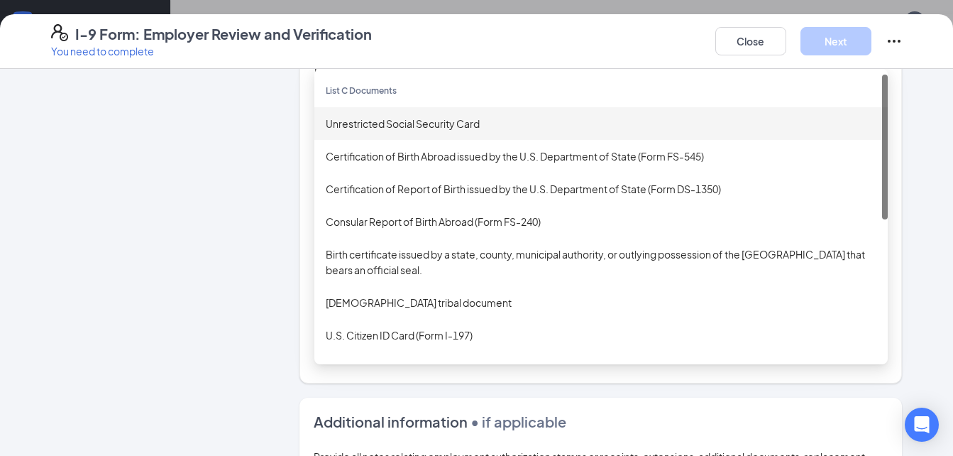
click at [407, 125] on div "Unrestricted Social Security Card" at bounding box center [601, 124] width 551 height 16
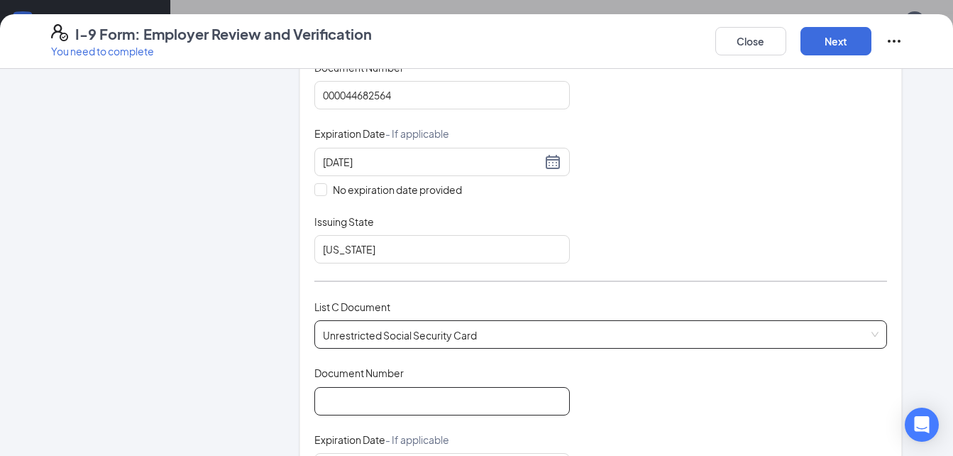
click at [410, 400] on input "Document Number" at bounding box center [442, 401] width 256 height 28
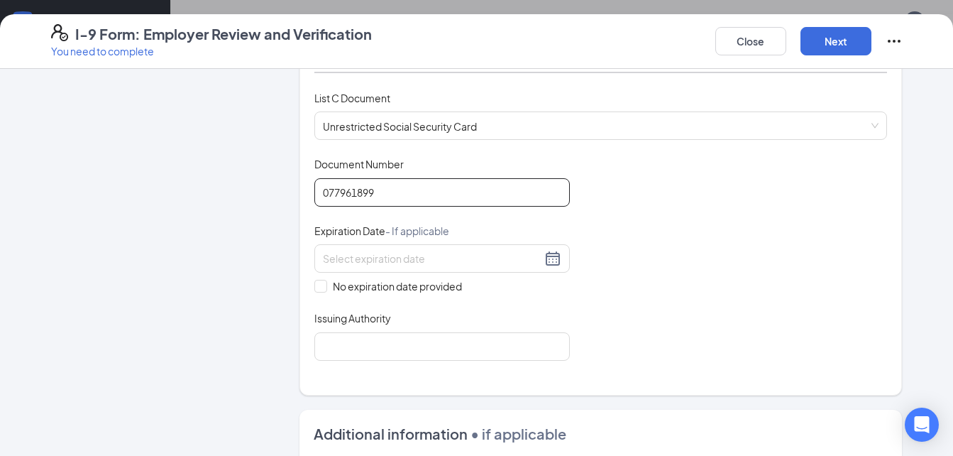
scroll to position [497, 0]
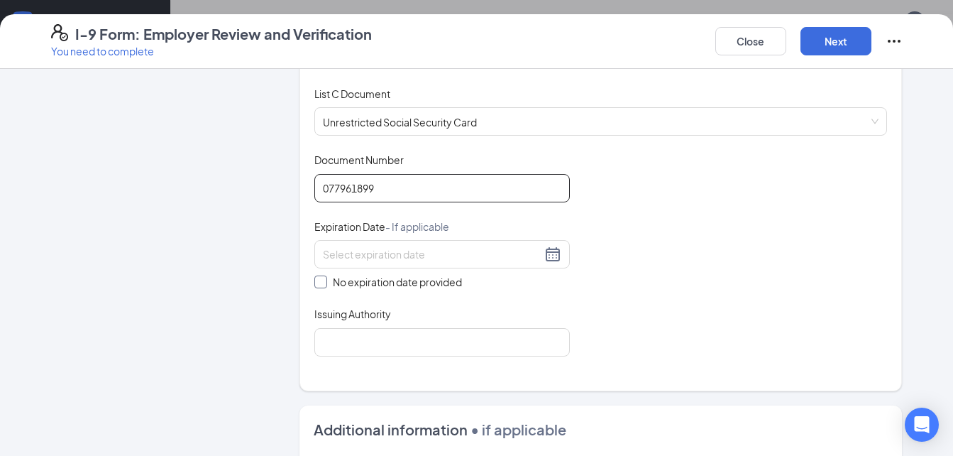
type input "077961899"
click at [314, 278] on input "No expiration date provided" at bounding box center [319, 280] width 10 height 10
checkbox input "true"
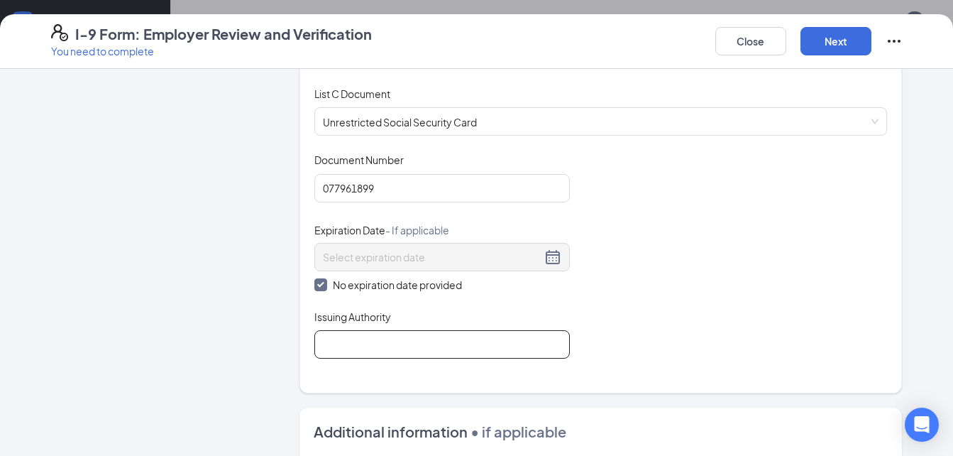
click at [368, 348] on input "Issuing Authority" at bounding box center [442, 344] width 256 height 28
type input "[GEOGRAPHIC_DATA]"
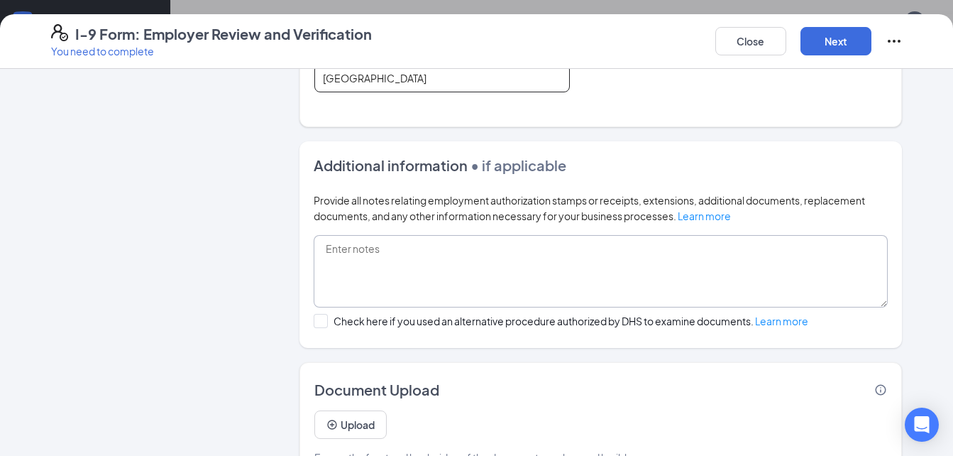
scroll to position [804, 0]
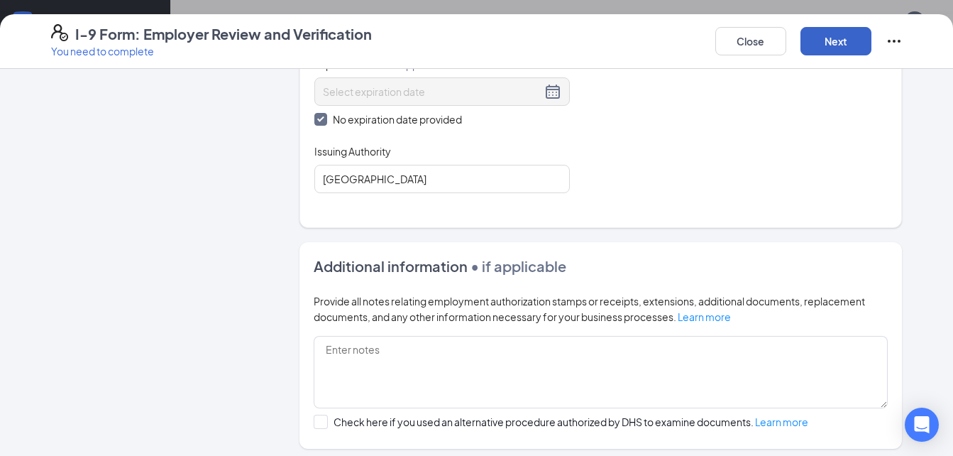
click at [845, 45] on button "Next" at bounding box center [836, 41] width 71 height 28
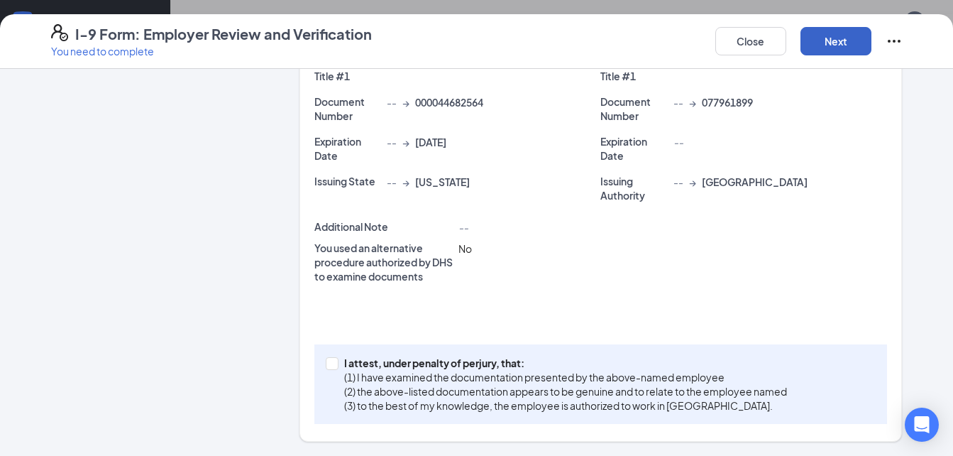
scroll to position [402, 0]
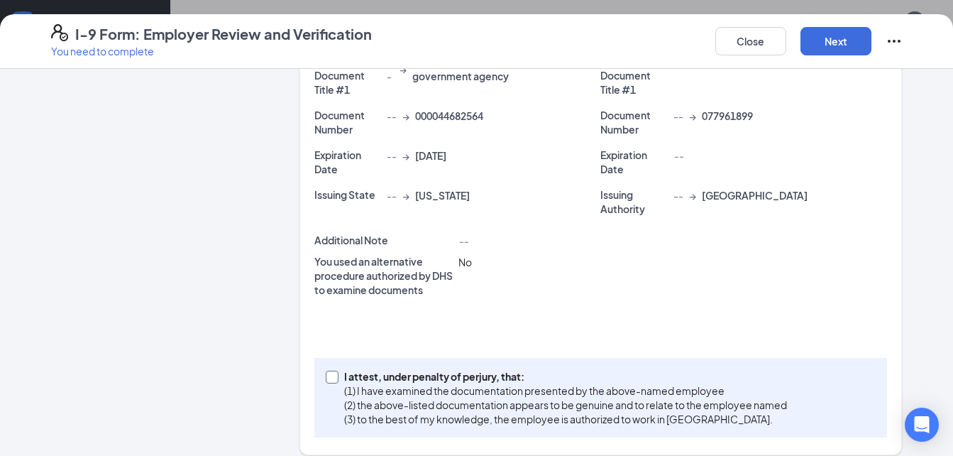
click at [326, 371] on input "I attest, under penalty of [PERSON_NAME], that: (1) I have examined the documen…" at bounding box center [331, 376] width 10 height 10
checkbox input "true"
click at [825, 34] on button "Next" at bounding box center [836, 41] width 71 height 28
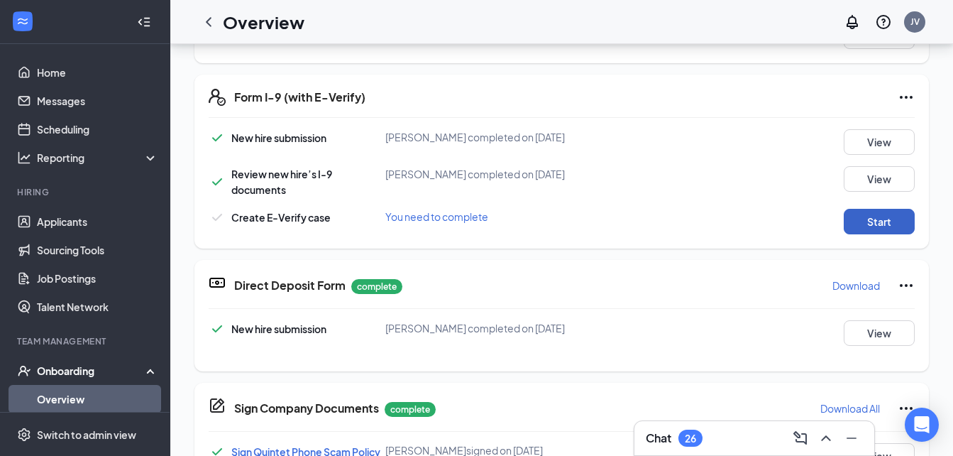
click at [872, 217] on button "Start" at bounding box center [879, 222] width 71 height 26
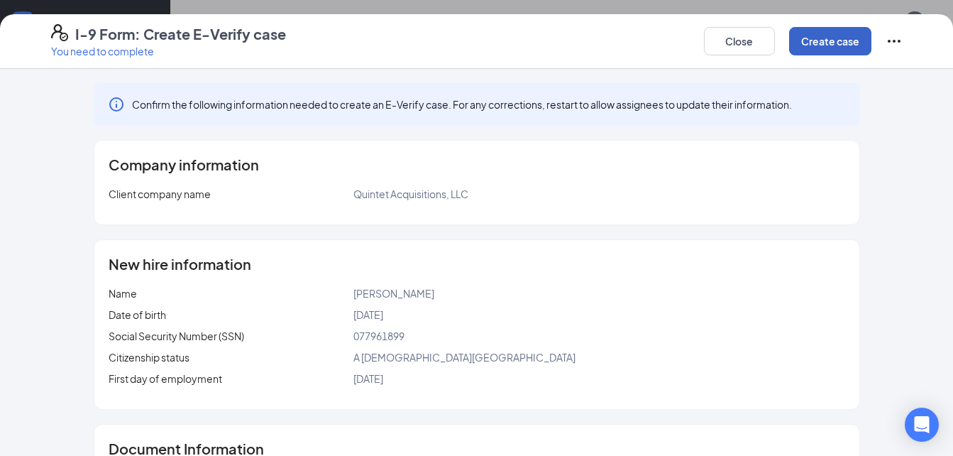
click at [838, 27] on button "Create case" at bounding box center [830, 41] width 82 height 28
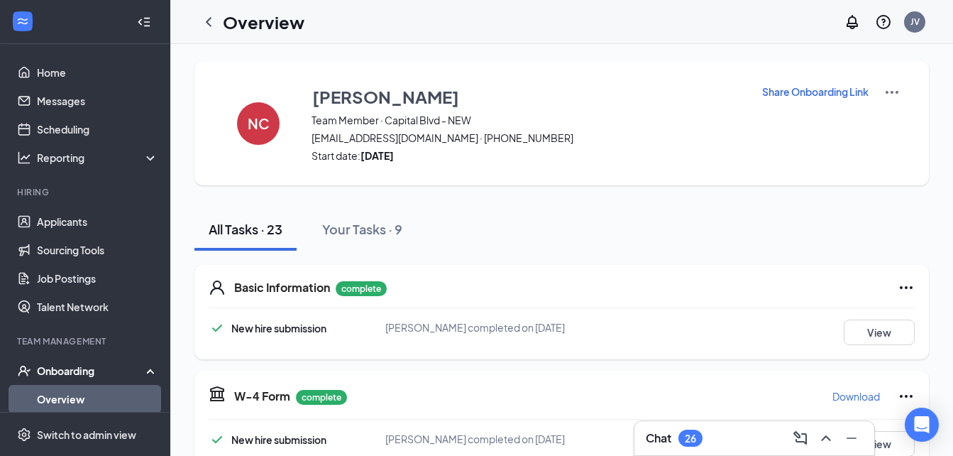
click at [89, 398] on link "Overview" at bounding box center [97, 399] width 121 height 28
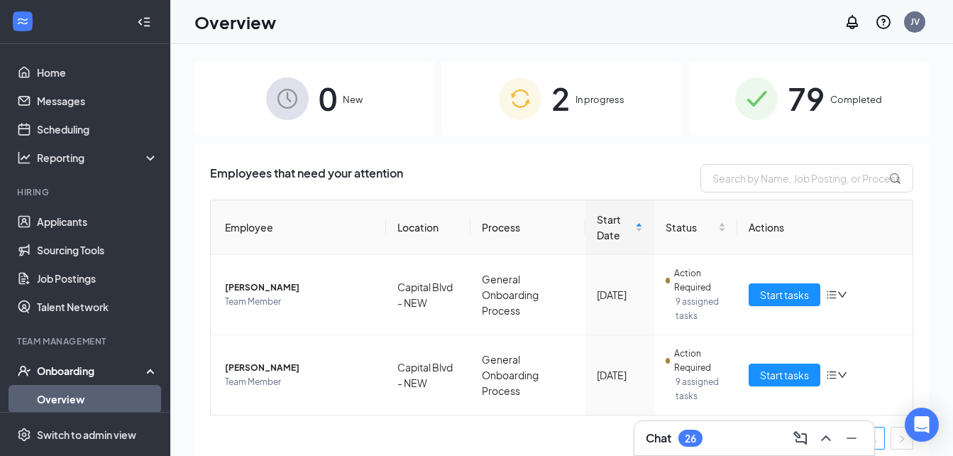
click at [818, 98] on div "79 Completed" at bounding box center [809, 98] width 240 height 75
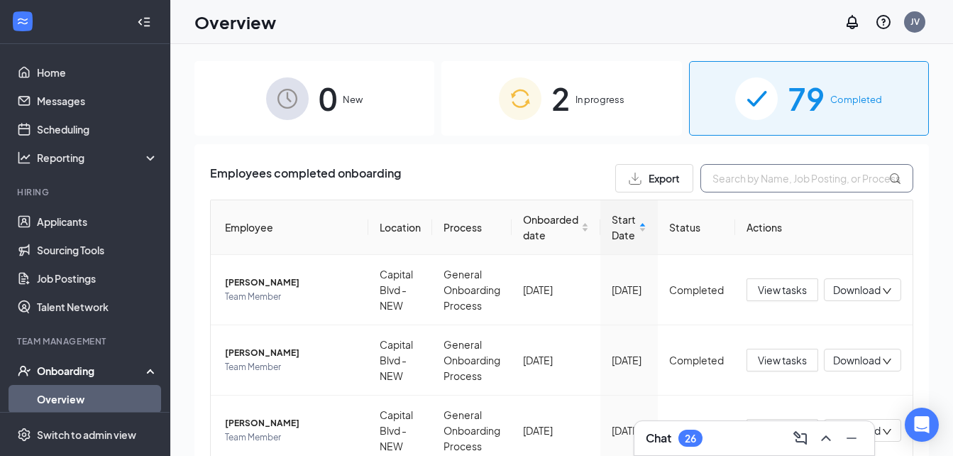
click at [755, 185] on input "text" at bounding box center [807, 178] width 213 height 28
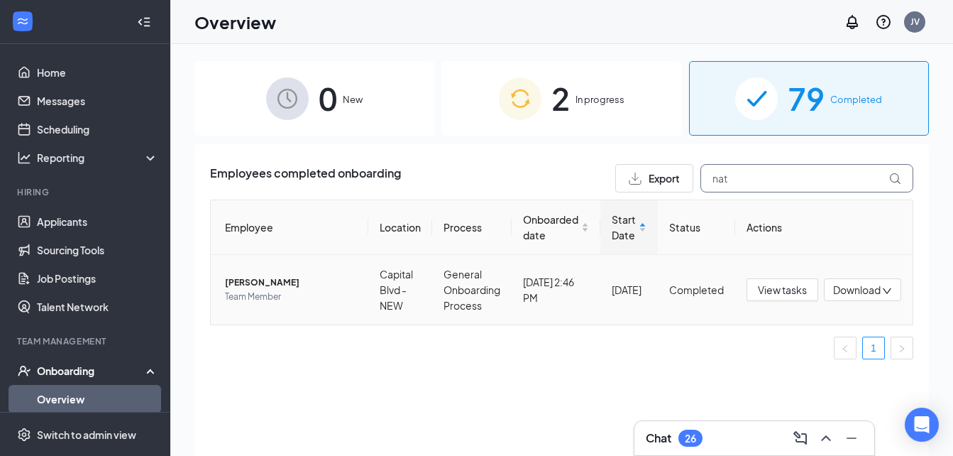
type input "nat"
click at [273, 285] on span "[PERSON_NAME]" at bounding box center [291, 282] width 132 height 14
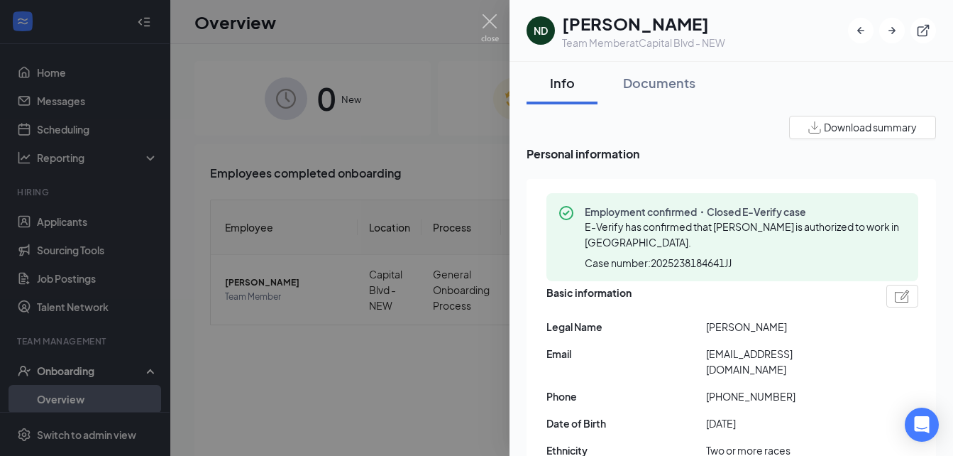
drag, startPoint x: 812, startPoint y: 322, endPoint x: 697, endPoint y: 329, distance: 115.3
click at [697, 329] on div "Legal Name [PERSON_NAME]" at bounding box center [733, 327] width 372 height 16
copy div "[PERSON_NAME]"
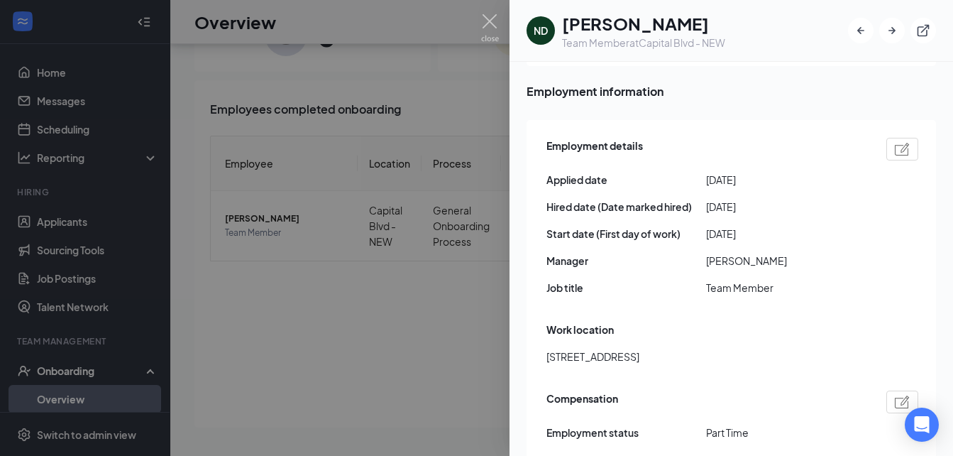
scroll to position [395, 0]
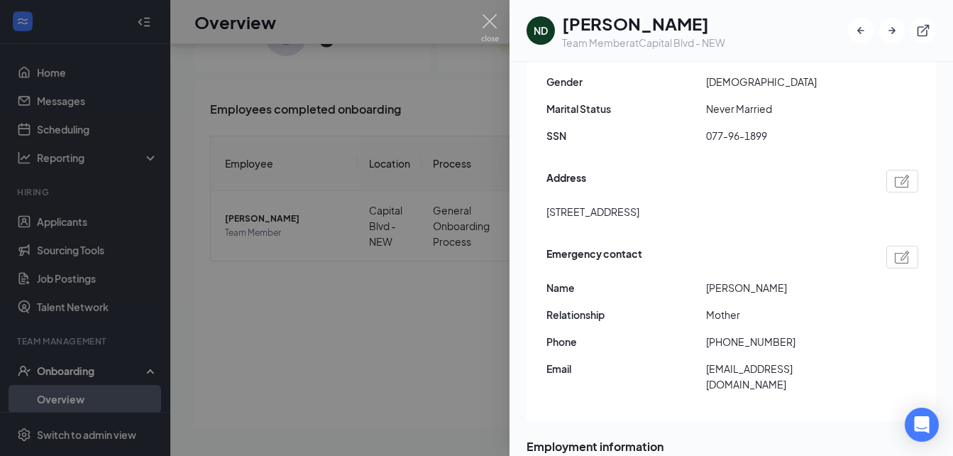
drag, startPoint x: 757, startPoint y: 194, endPoint x: 539, endPoint y: 196, distance: 218.6
click at [539, 196] on div "Employment confirmed・Closed E-Verify case E-Verify has confirmed that [PERSON_N…" at bounding box center [732, 102] width 410 height 637
copy span "[STREET_ADDRESS]"
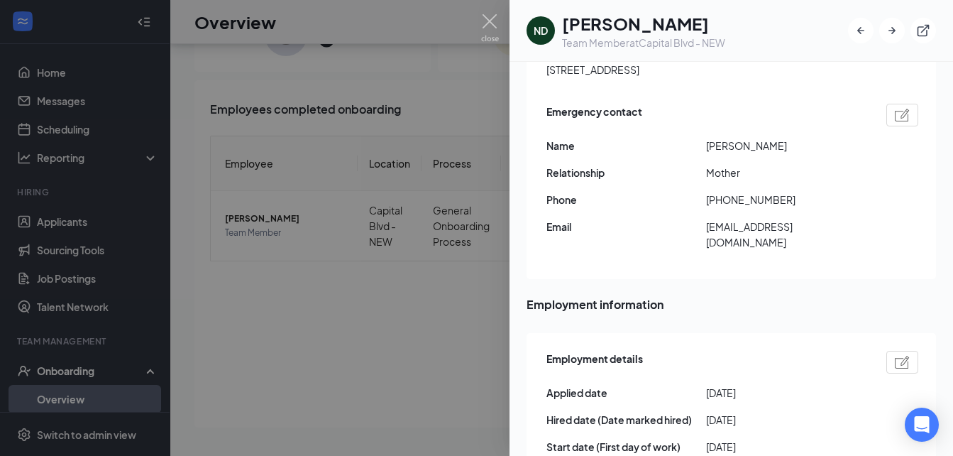
scroll to position [608, 0]
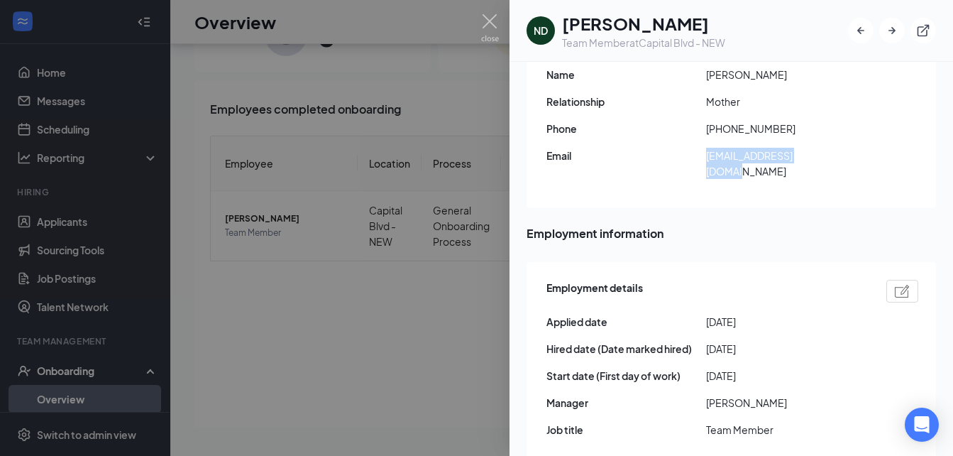
drag, startPoint x: 835, startPoint y: 140, endPoint x: 703, endPoint y: 148, distance: 132.3
click at [703, 148] on div "Emergency contact Name [PERSON_NAME] Relationship Mother Phone [PHONE_NUMBER] E…" at bounding box center [733, 109] width 372 height 161
copy div "[EMAIL_ADDRESS][DOMAIN_NAME]"
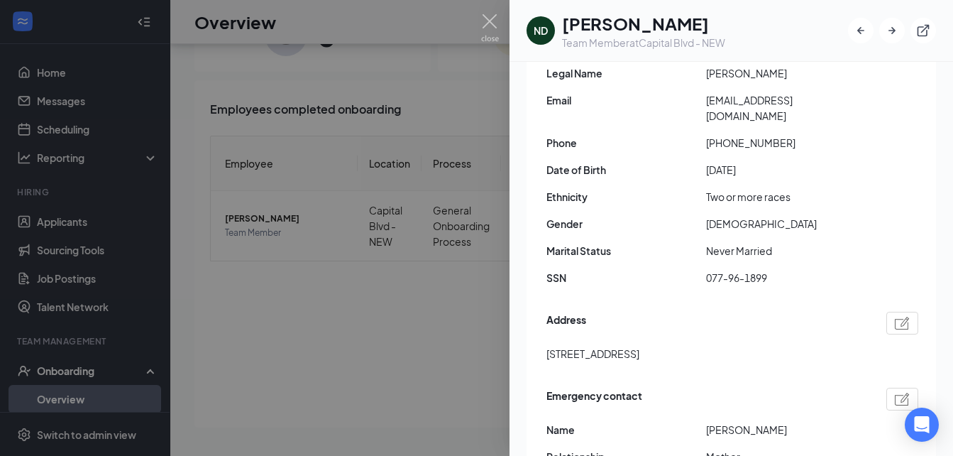
scroll to position [182, 0]
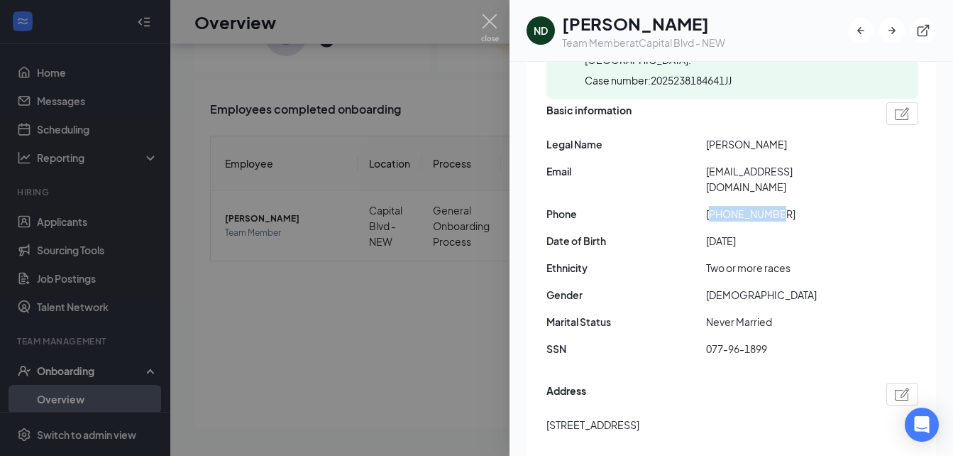
drag, startPoint x: 784, startPoint y: 193, endPoint x: 715, endPoint y: 190, distance: 68.9
click at [715, 206] on span "[PHONE_NUMBER]" at bounding box center [786, 214] width 160 height 16
copy span "19196341956"
